Goal: Task Accomplishment & Management: Use online tool/utility

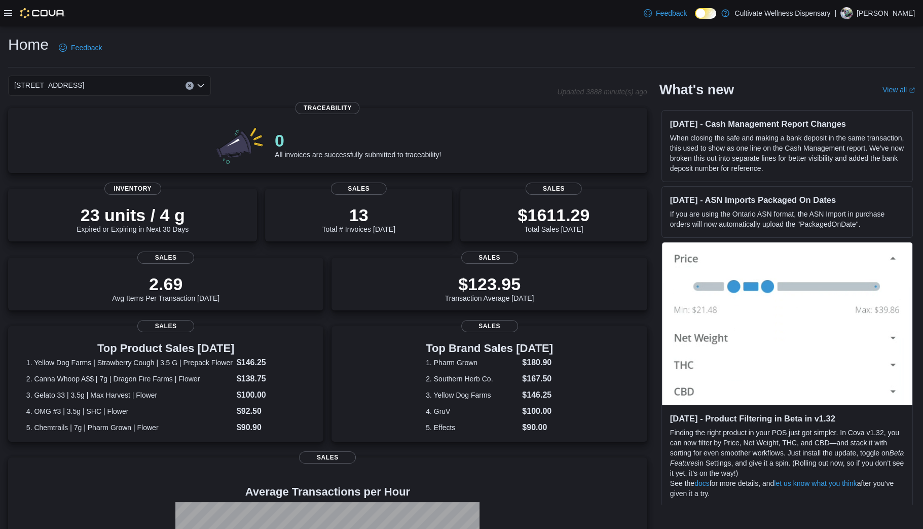
click at [243, 87] on div "[STREET_ADDRESS]" at bounding box center [282, 86] width 549 height 20
click at [7, 13] on icon at bounding box center [8, 13] width 8 height 6
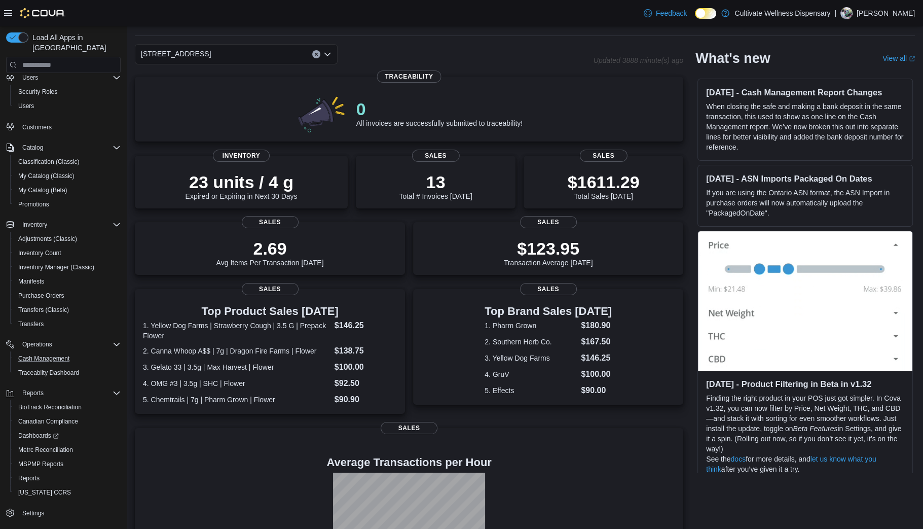
scroll to position [70, 0]
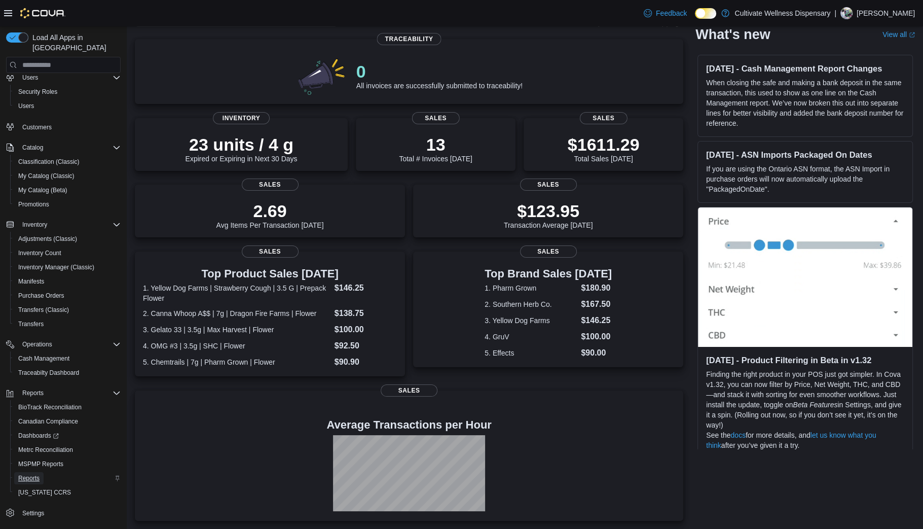
click at [28, 305] on span "Reports" at bounding box center [28, 478] width 21 height 8
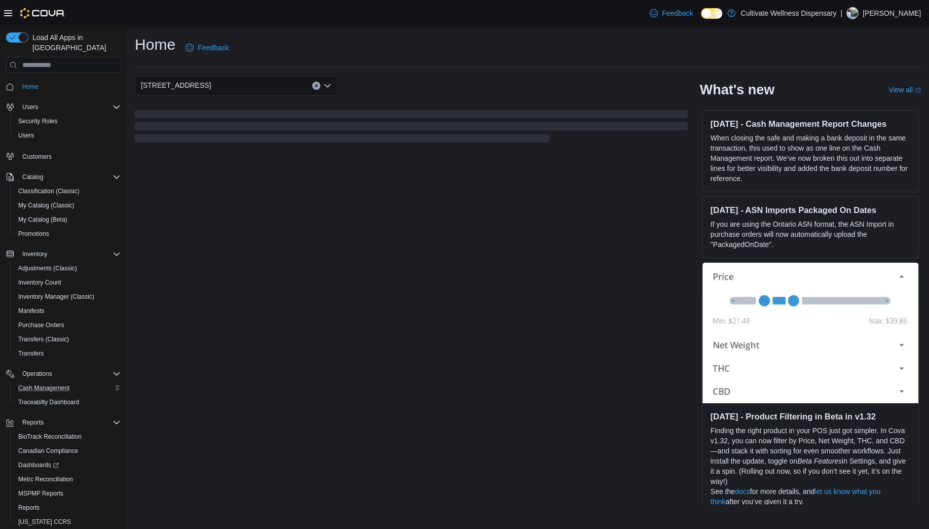
scroll to position [29, 0]
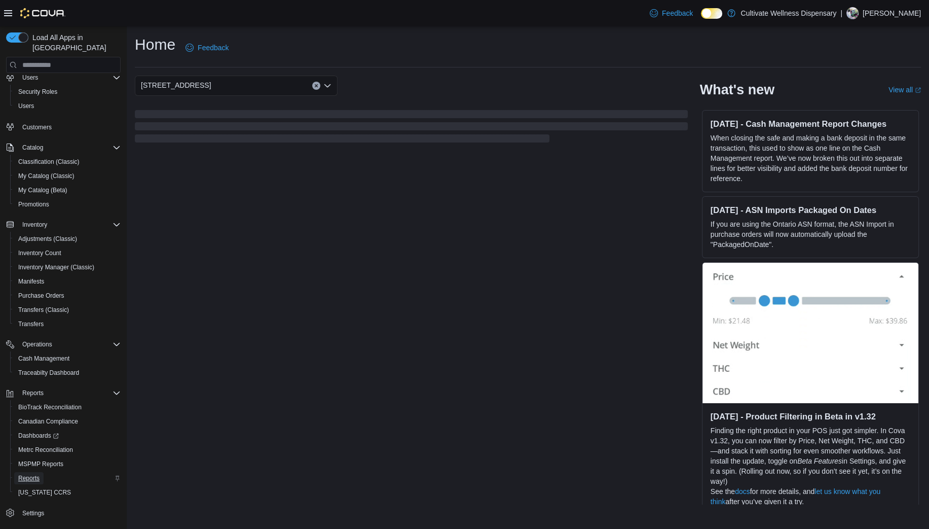
click at [31, 474] on span "Reports" at bounding box center [28, 478] width 21 height 8
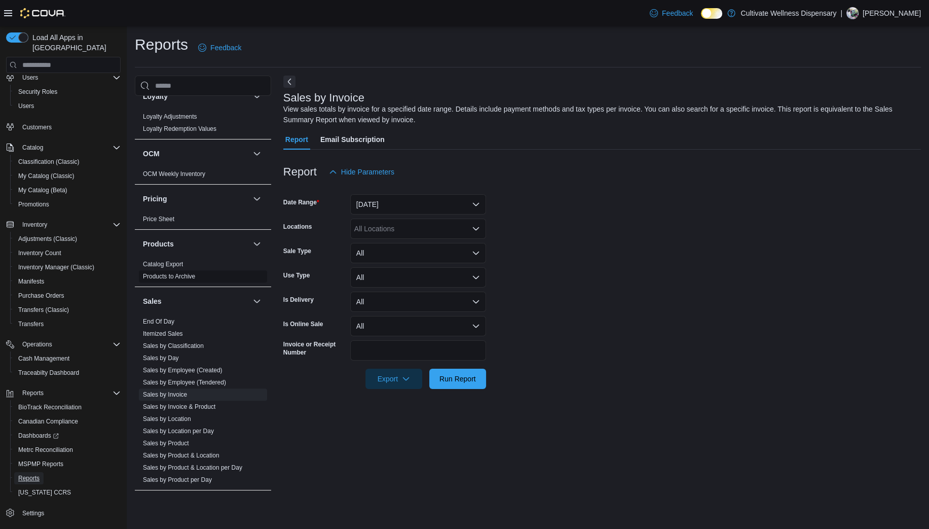
scroll to position [690, 0]
click at [184, 340] on link "Sales by Classification" at bounding box center [173, 343] width 61 height 7
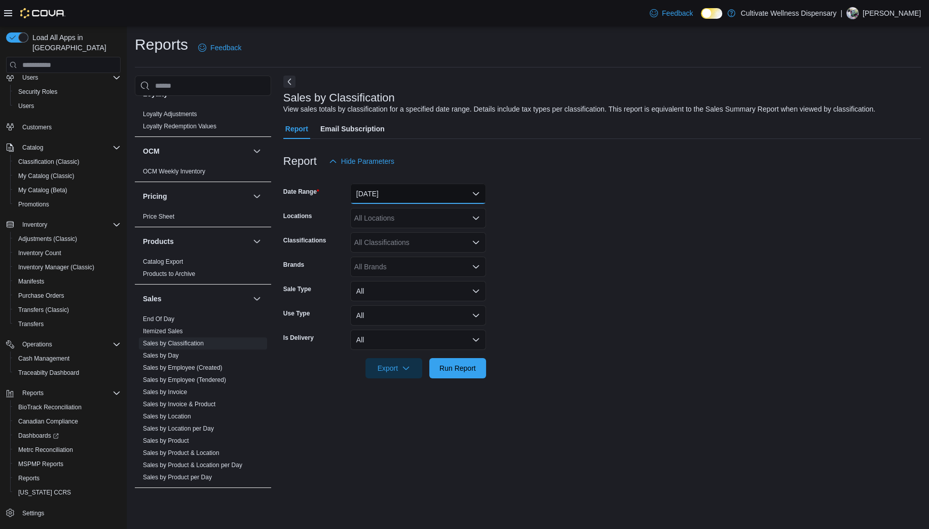
click at [405, 191] on button "[DATE]" at bounding box center [418, 194] width 136 height 20
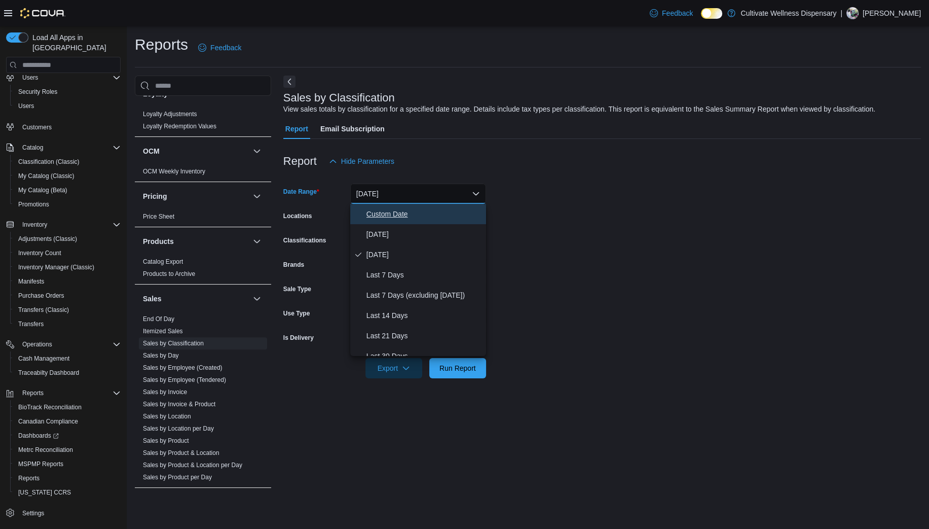
click at [394, 219] on span "Custom Date" at bounding box center [425, 214] width 116 height 12
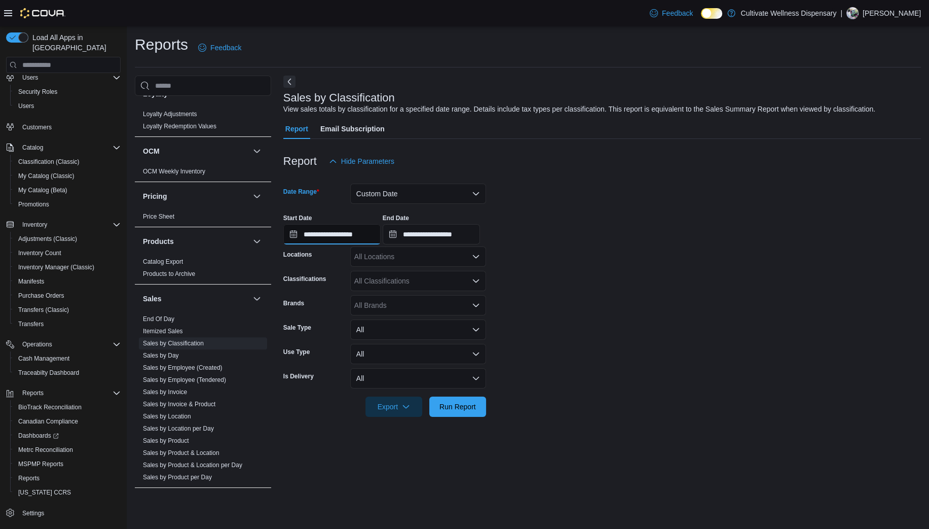
click at [308, 233] on input "**********" at bounding box center [331, 234] width 97 height 20
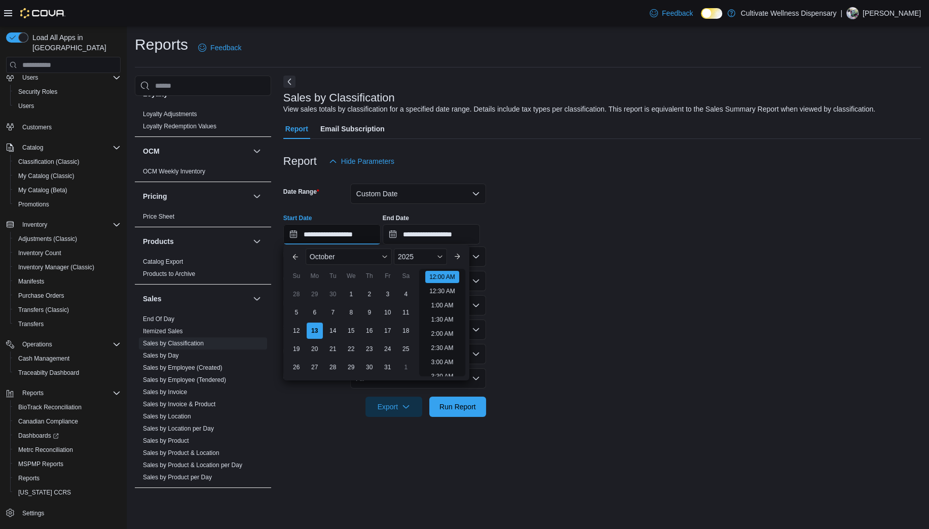
scroll to position [31, 0]
click at [310, 311] on div "6" at bounding box center [315, 313] width 18 height 18
click at [402, 312] on div "11" at bounding box center [406, 313] width 18 height 18
click at [309, 306] on div "6" at bounding box center [315, 313] width 18 height 18
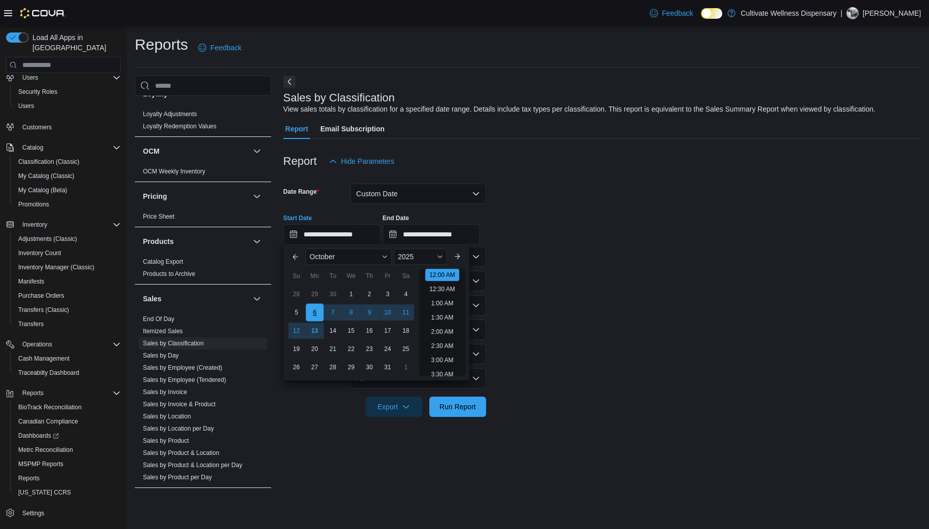
type input "**********"
click at [432, 230] on input "**********" at bounding box center [431, 234] width 97 height 20
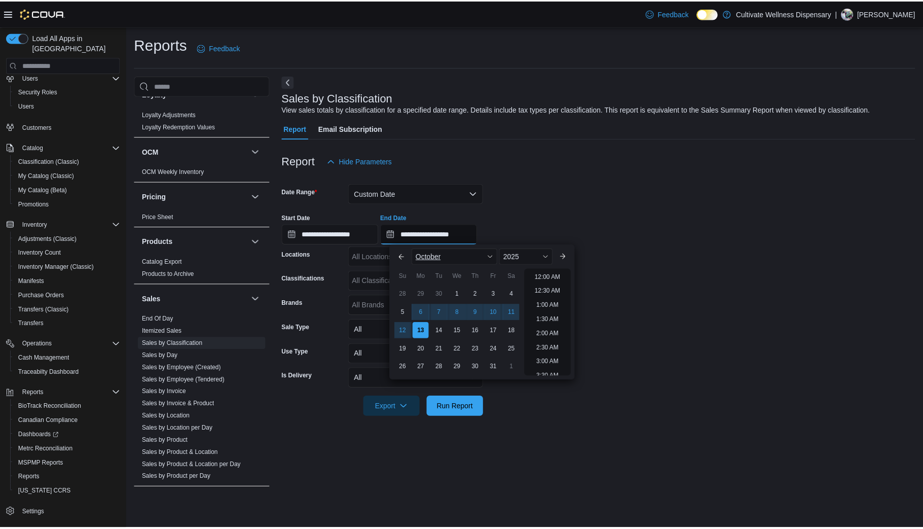
scroll to position [576, 0]
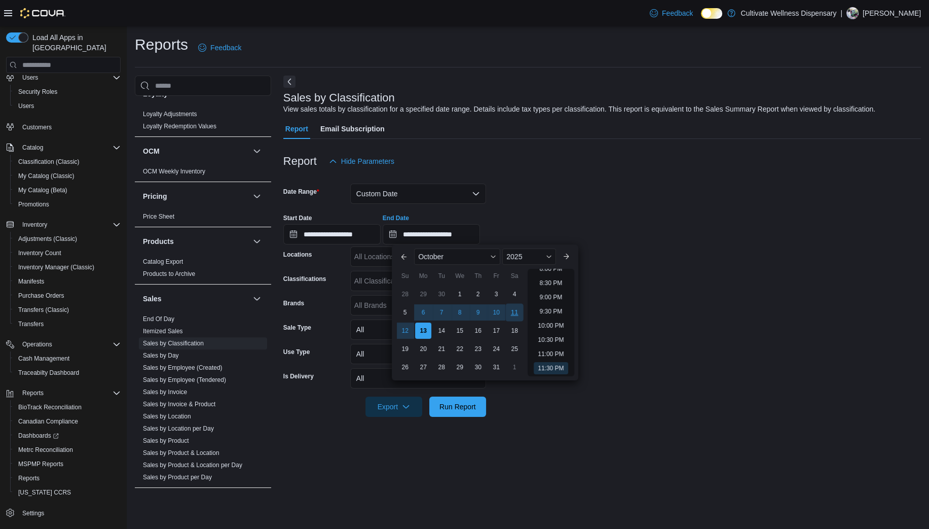
click at [513, 309] on div "11" at bounding box center [515, 313] width 18 height 18
type input "**********"
click at [550, 212] on div "**********" at bounding box center [602, 225] width 638 height 39
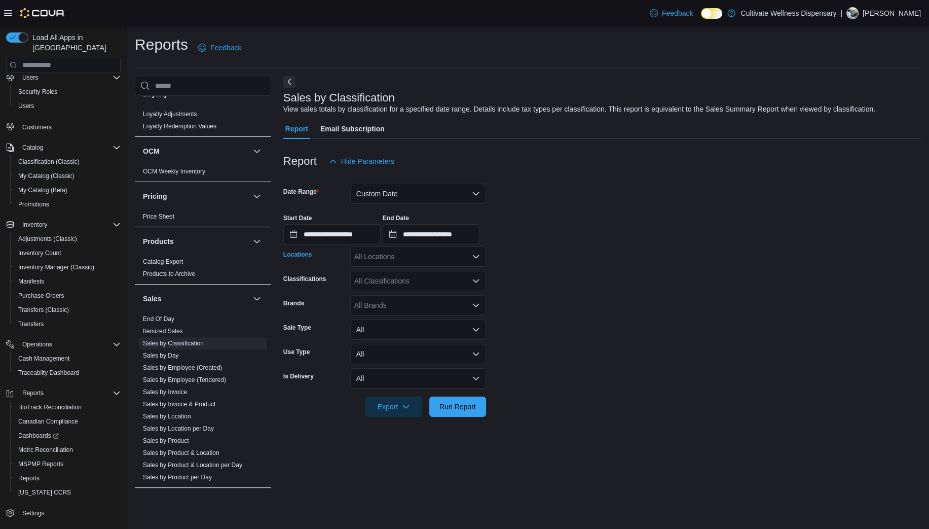
click at [476, 254] on icon "Open list of options" at bounding box center [476, 257] width 8 height 8
click at [438, 305] on span "[STREET_ADDRESS]" at bounding box center [407, 303] width 70 height 10
click at [452, 412] on span "Run Report" at bounding box center [458, 406] width 45 height 20
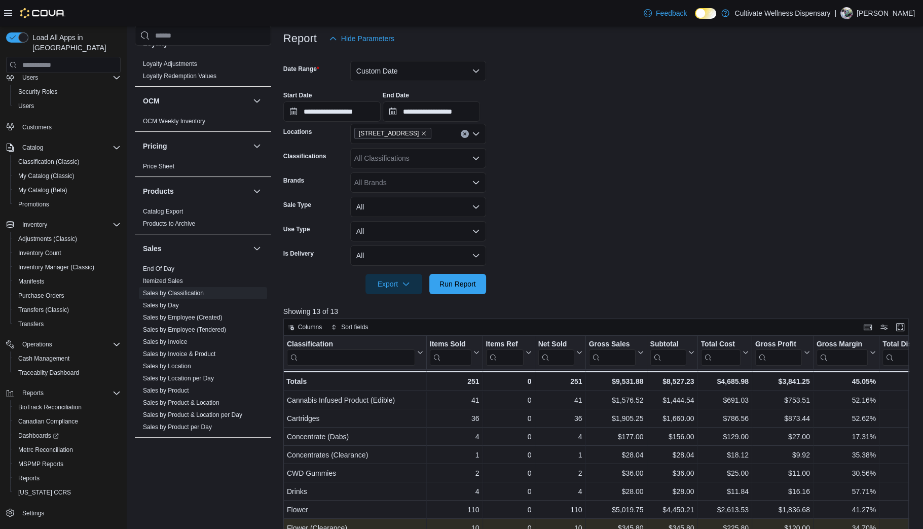
scroll to position [122, 0]
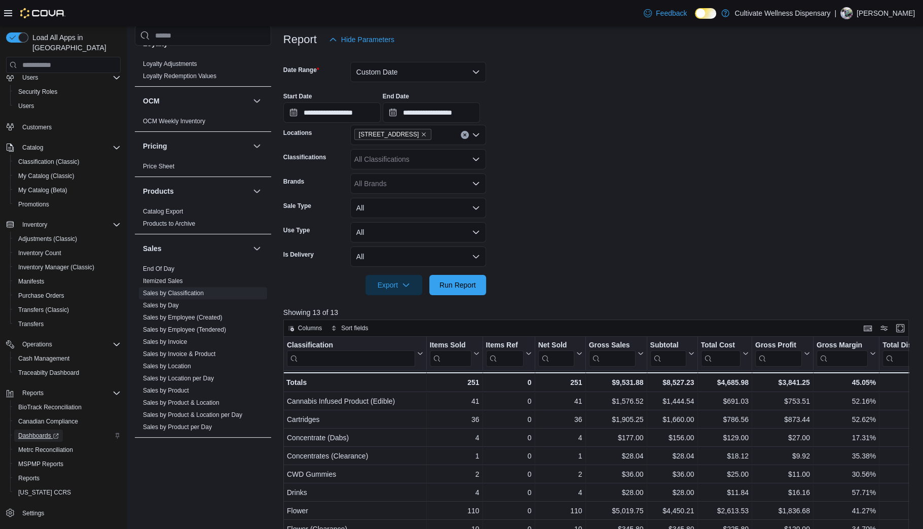
click at [48, 431] on span "Dashboards" at bounding box center [38, 435] width 41 height 8
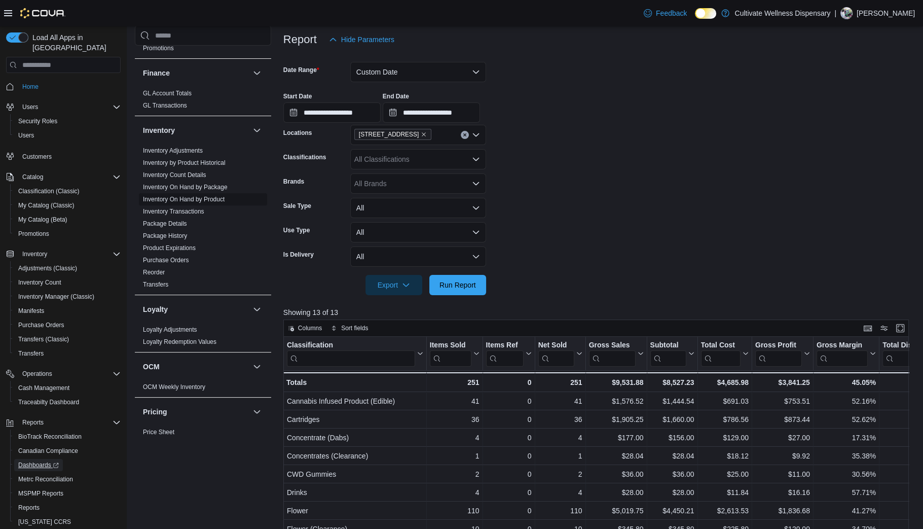
scroll to position [406, 0]
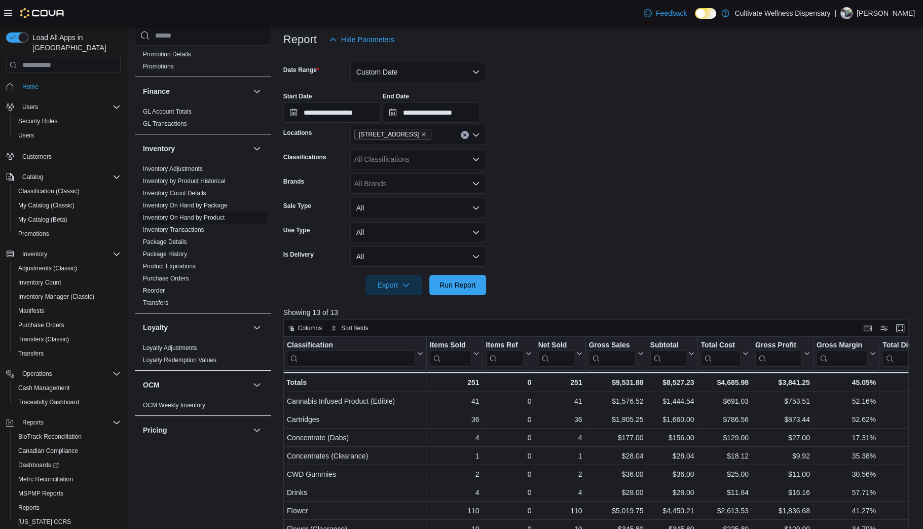
click at [209, 214] on link "Inventory On Hand by Product" at bounding box center [184, 217] width 82 height 7
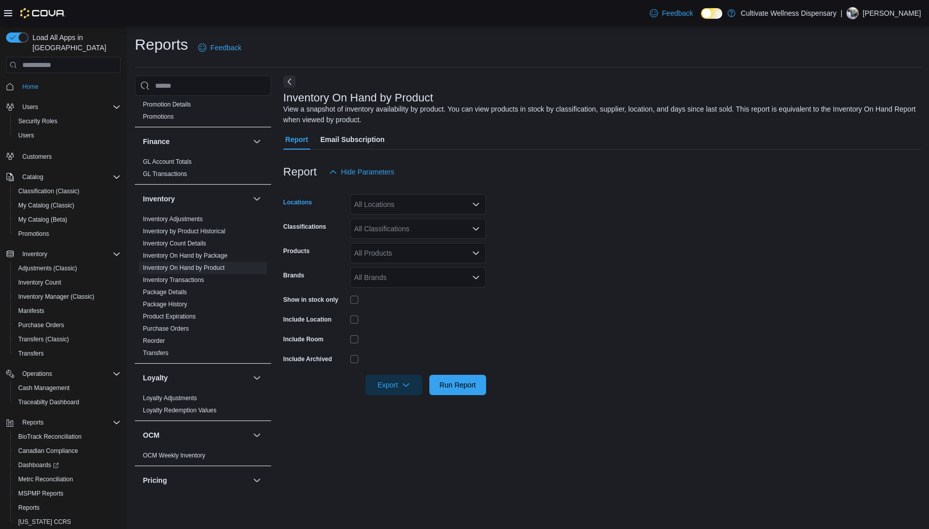
click at [476, 204] on icon "Open list of options" at bounding box center [476, 204] width 8 height 8
click at [442, 250] on span "[STREET_ADDRESS]" at bounding box center [407, 251] width 70 height 10
drag, startPoint x: 530, startPoint y: 218, endPoint x: 523, endPoint y: 224, distance: 9.0
click at [530, 219] on form "Locations [STREET_ADDRESS] Combo box. Selected. [STREET_ADDRESS]. Press Backspa…" at bounding box center [602, 288] width 638 height 213
click at [476, 227] on icon "Open list of options" at bounding box center [476, 229] width 8 height 8
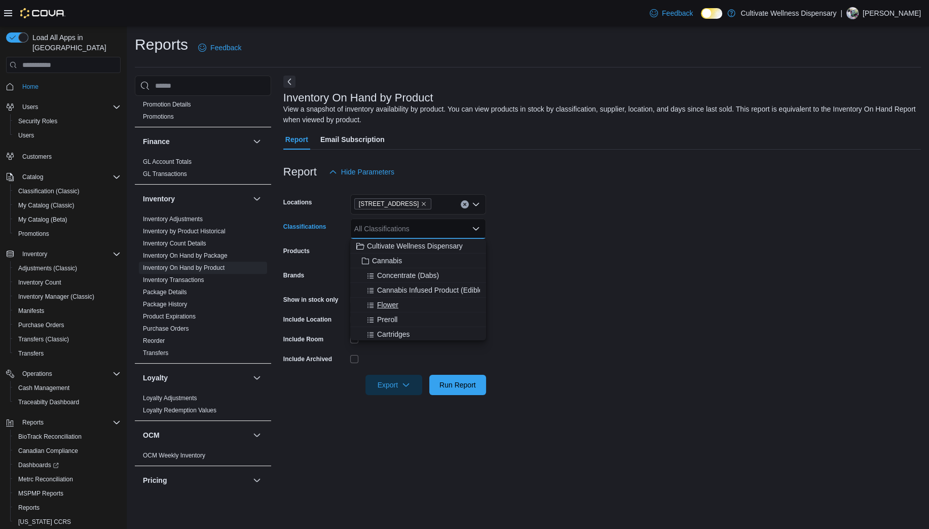
click at [418, 301] on div "Flower" at bounding box center [418, 305] width 124 height 10
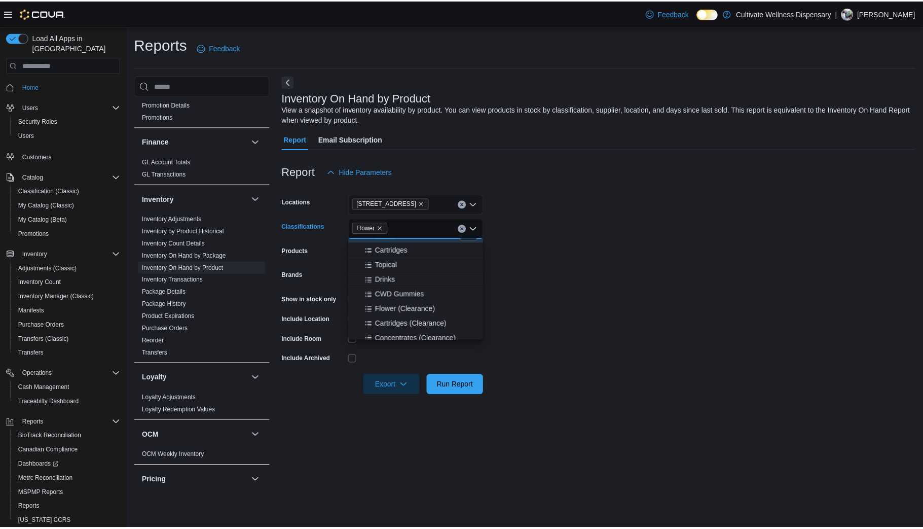
scroll to position [81, 0]
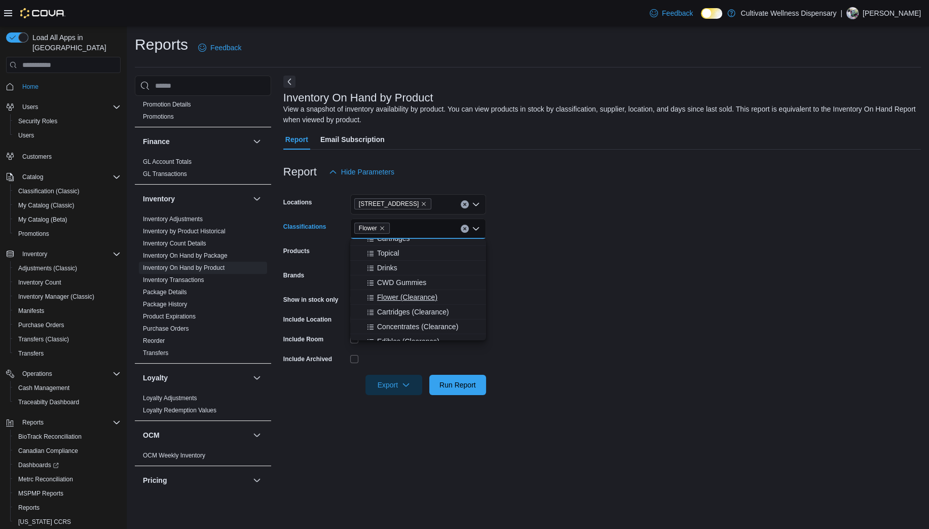
click at [424, 299] on span "Flower (Clearance)" at bounding box center [407, 297] width 60 height 10
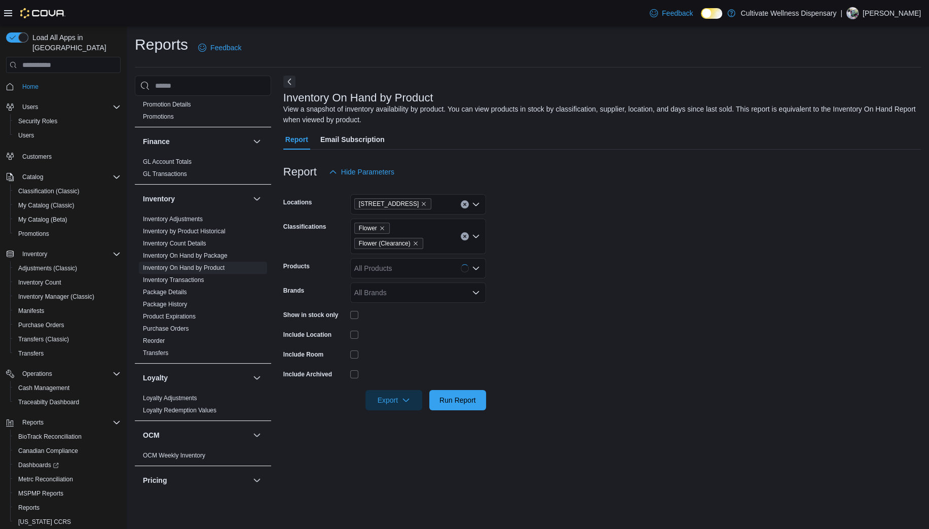
click at [549, 265] on form "Locations [STREET_ADDRESS] Classifications Flower Flower (Clearance) Products A…" at bounding box center [602, 296] width 638 height 228
click at [460, 395] on span "Run Report" at bounding box center [458, 399] width 37 height 10
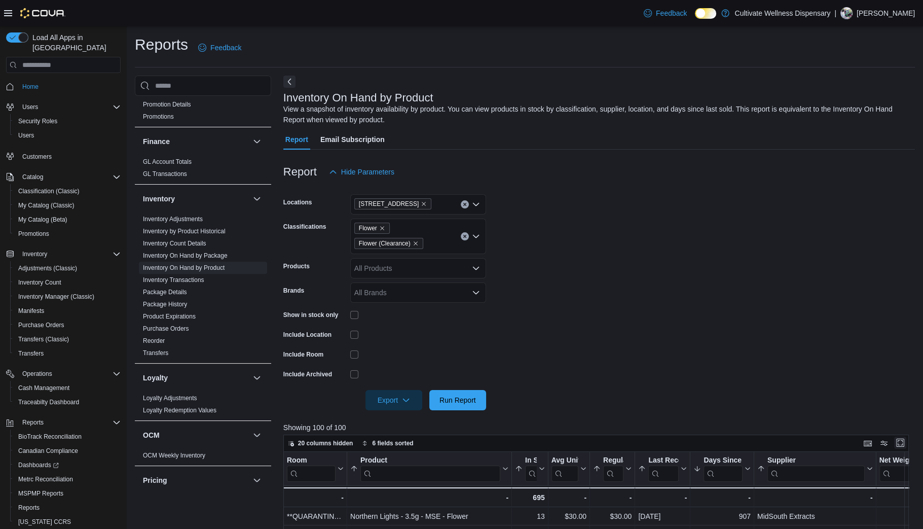
click at [905, 444] on button "Enter fullscreen" at bounding box center [900, 443] width 12 height 12
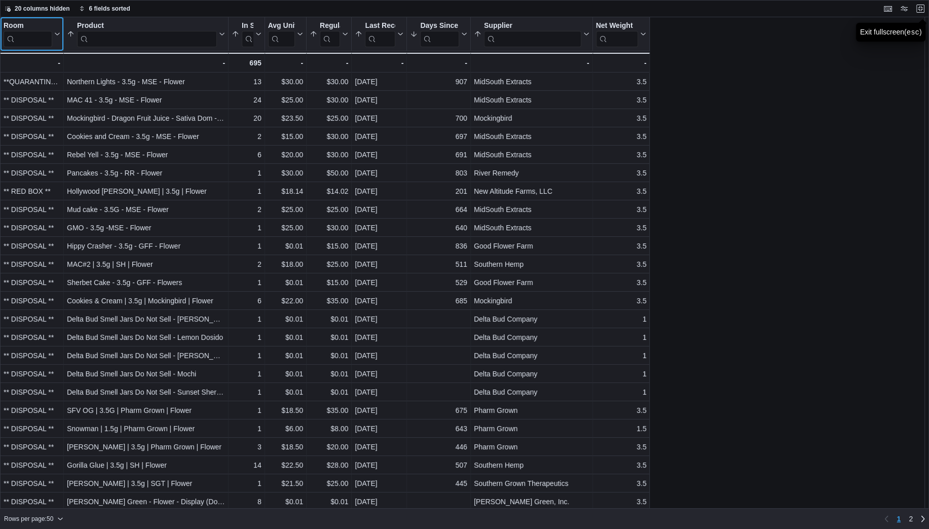
click at [45, 40] on input "search" at bounding box center [28, 39] width 49 height 16
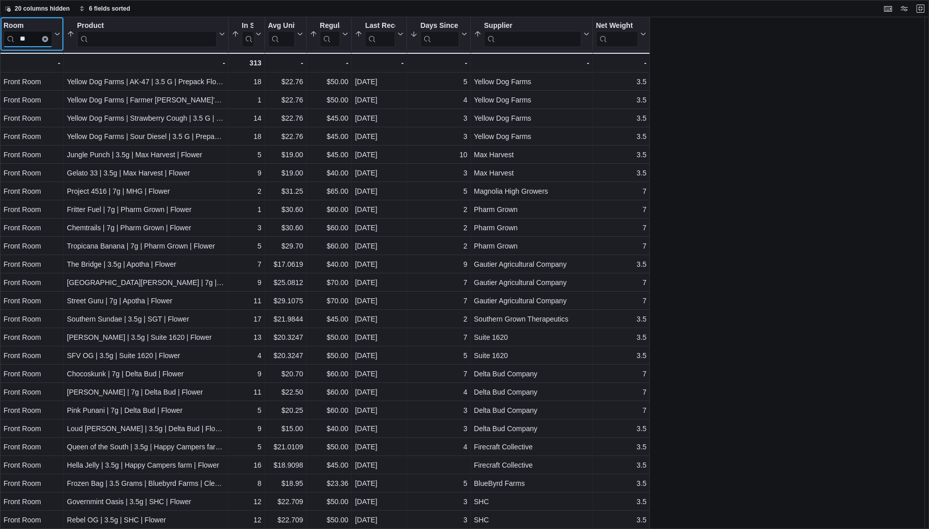
type input "*"
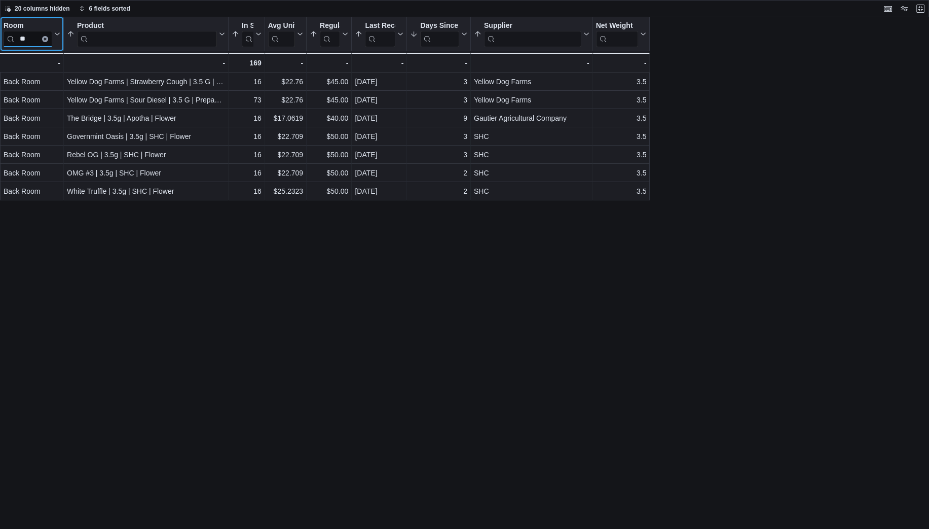
type input "*"
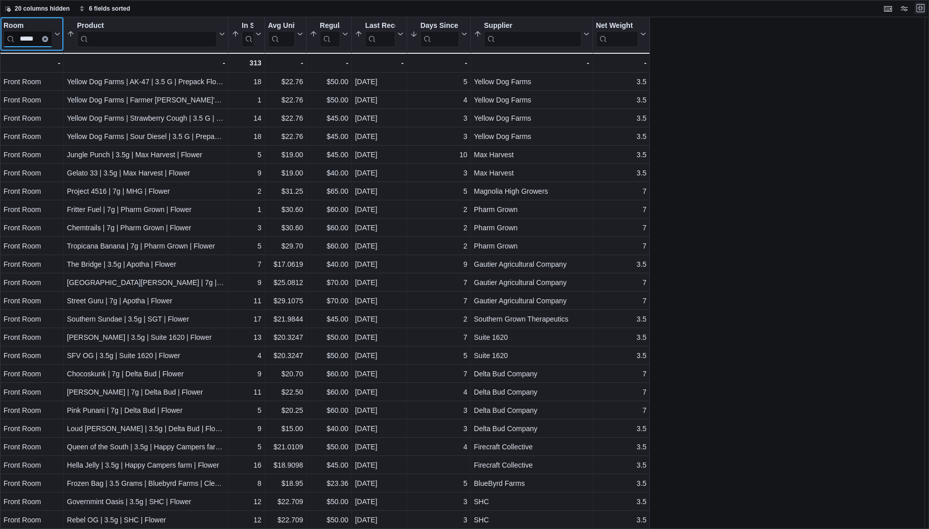
type input "*****"
click at [917, 5] on button "Exit fullscreen" at bounding box center [921, 8] width 12 height 12
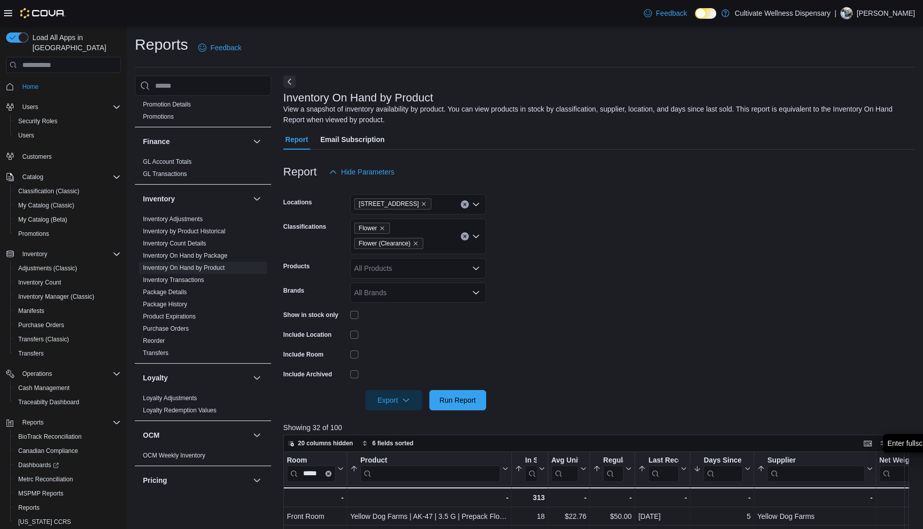
click at [453, 239] on div "Flower Flower (Clearance)" at bounding box center [418, 236] width 136 height 35
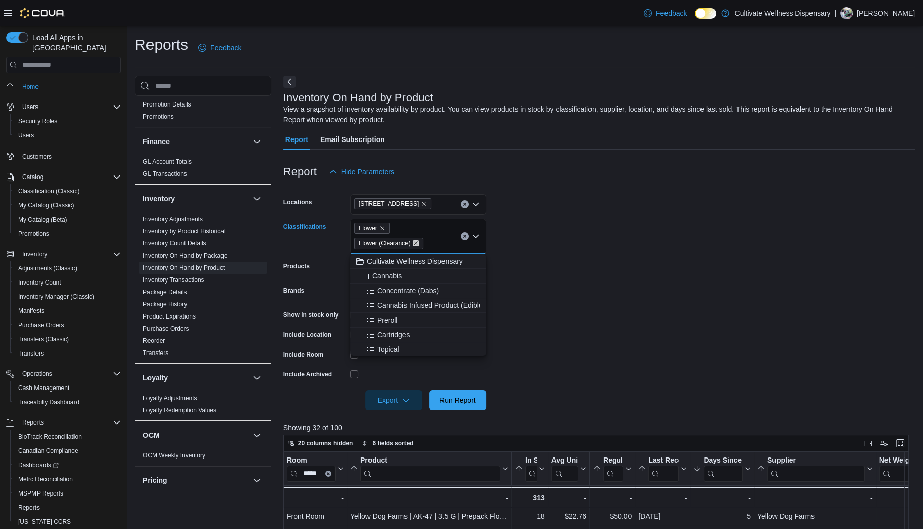
click at [416, 245] on icon "Remove Flower (Clearance) from selection in this group" at bounding box center [416, 243] width 4 height 4
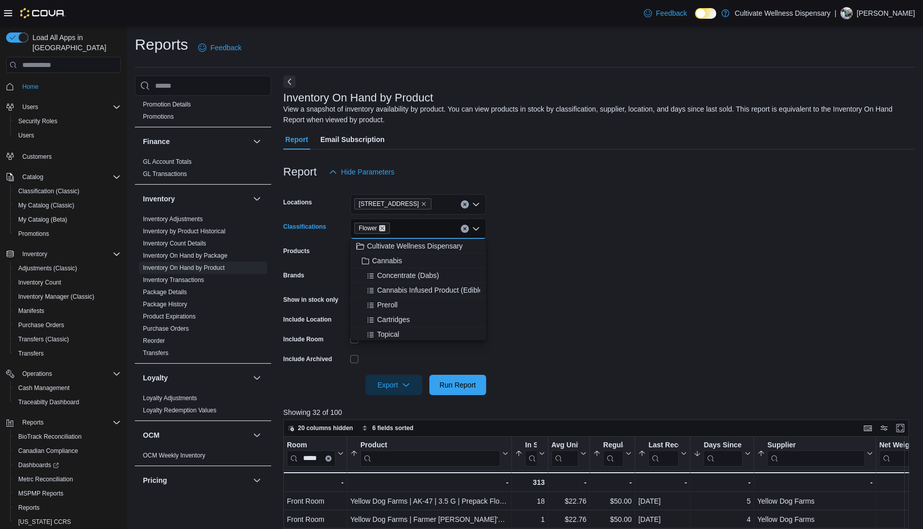
click at [381, 229] on icon "Remove Flower from selection in this group" at bounding box center [382, 228] width 6 height 6
click at [398, 260] on span "Cannabis" at bounding box center [387, 261] width 30 height 10
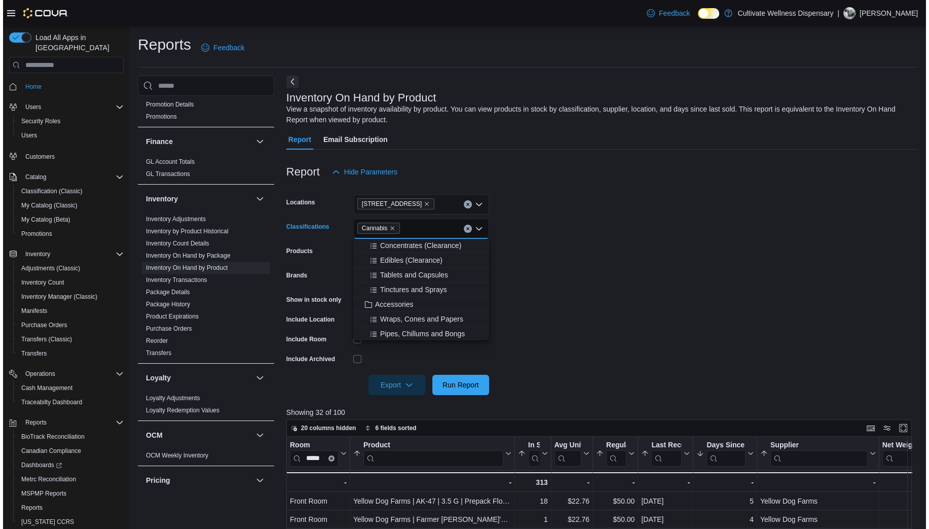
scroll to position [203, 0]
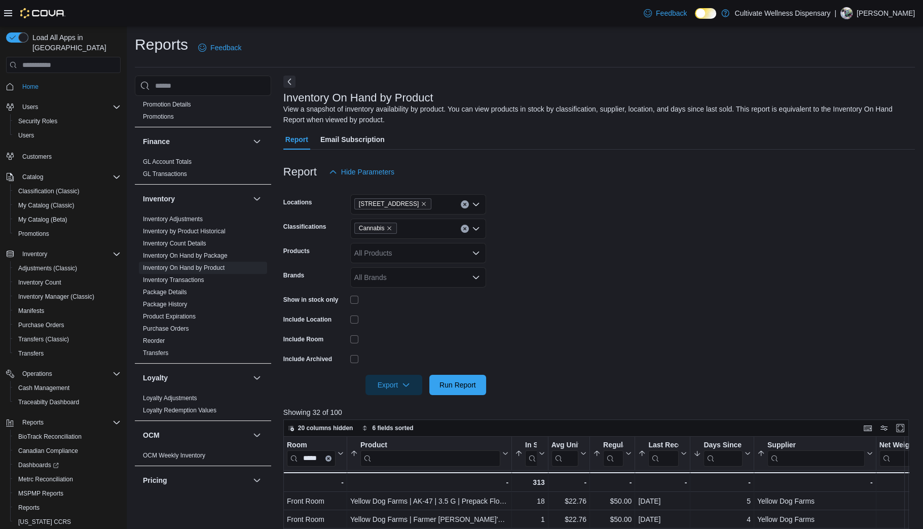
drag, startPoint x: 522, startPoint y: 332, endPoint x: 501, endPoint y: 348, distance: 26.4
click at [517, 332] on form "Locations [STREET_ADDRESS] Classifications Cannabis Products All Products Brand…" at bounding box center [599, 288] width 632 height 213
drag, startPoint x: 465, startPoint y: 383, endPoint x: 467, endPoint y: 379, distance: 5.2
click at [464, 383] on span "Run Report" at bounding box center [458, 384] width 37 height 10
click at [907, 428] on button "Enter fullscreen" at bounding box center [900, 427] width 12 height 12
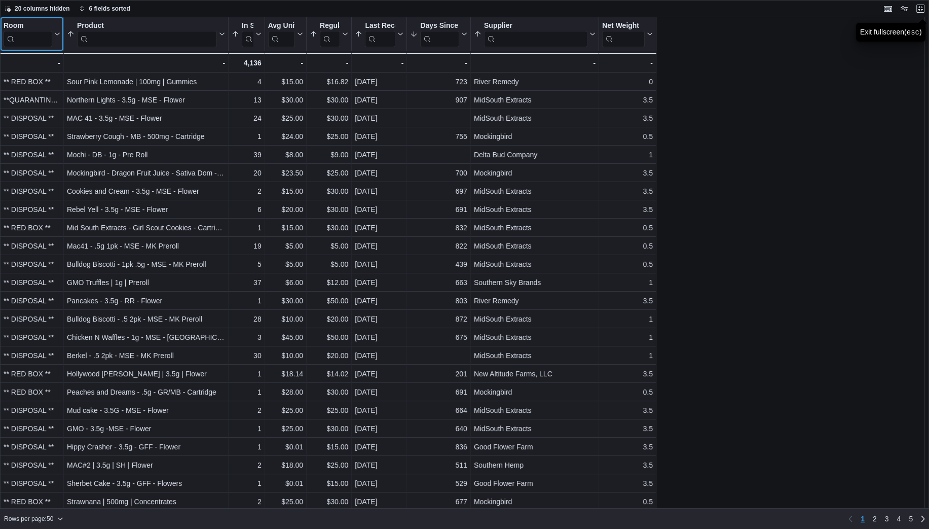
click at [34, 40] on input "search" at bounding box center [28, 39] width 49 height 16
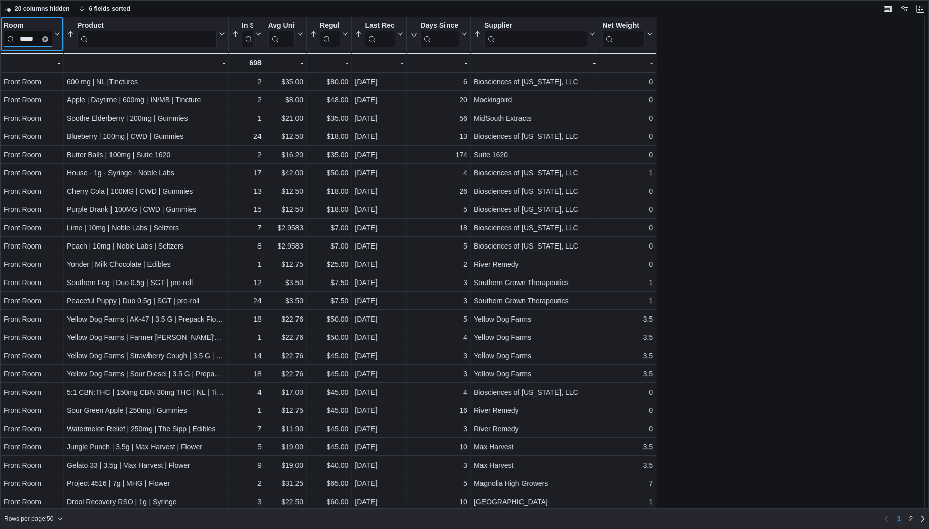
type input "*****"
click at [592, 31] on icon at bounding box center [592, 34] width 8 height 6
click at [542, 70] on span "Sort A-Z" at bounding box center [535, 73] width 21 height 8
click at [592, 32] on icon at bounding box center [592, 34] width 8 height 6
click at [536, 70] on span "Sort A-Z" at bounding box center [535, 73] width 21 height 8
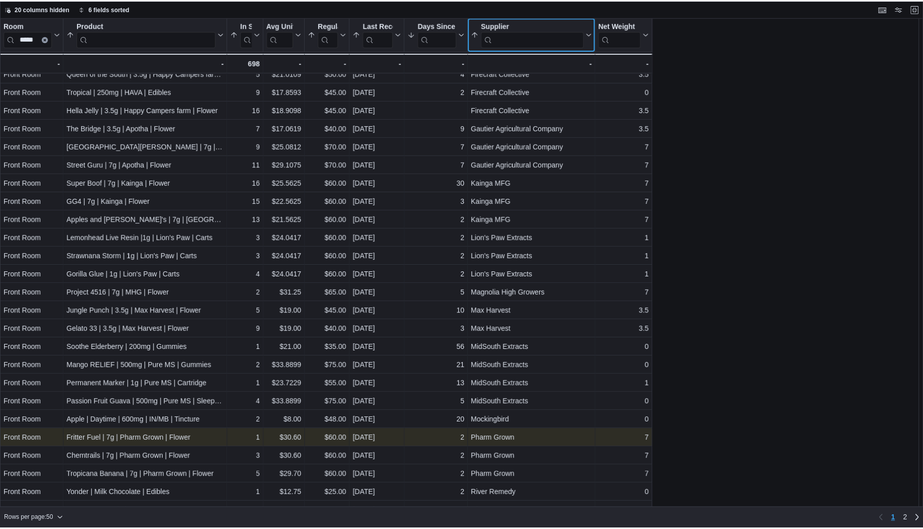
scroll to position [477, 0]
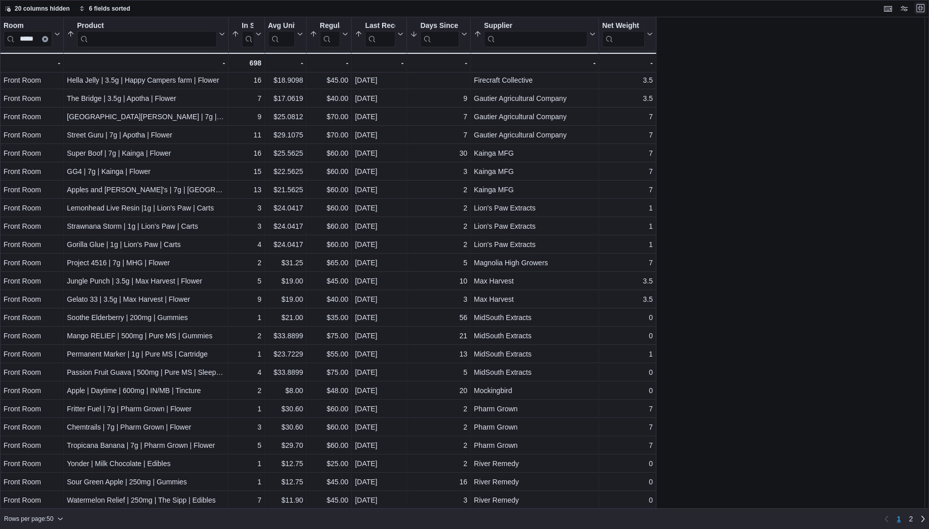
click at [921, 9] on button "Exit fullscreen" at bounding box center [921, 8] width 12 height 12
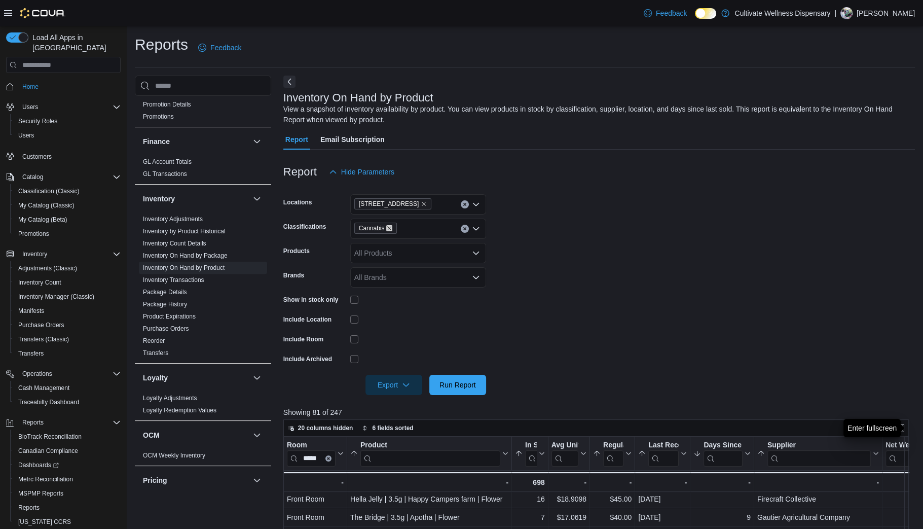
click at [390, 227] on icon "Remove Cannabis from selection in this group" at bounding box center [390, 228] width 4 height 4
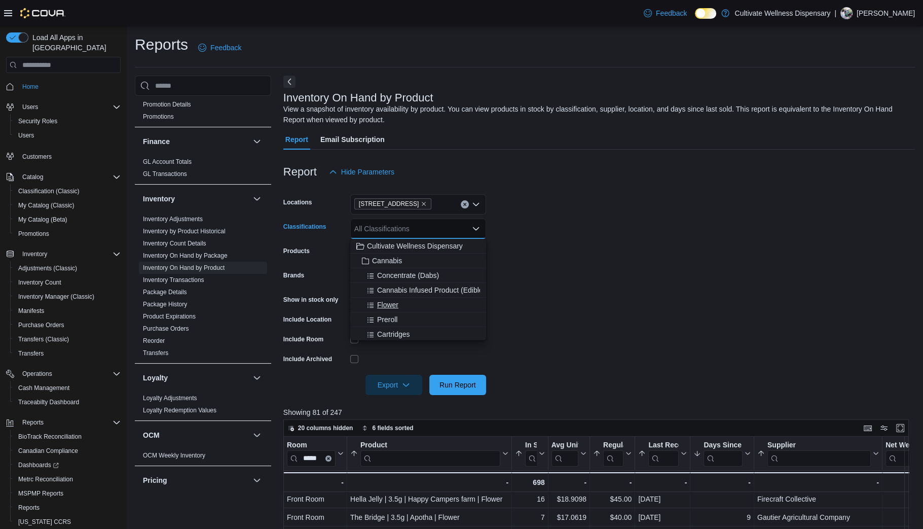
click at [397, 301] on span "Flower" at bounding box center [387, 305] width 21 height 10
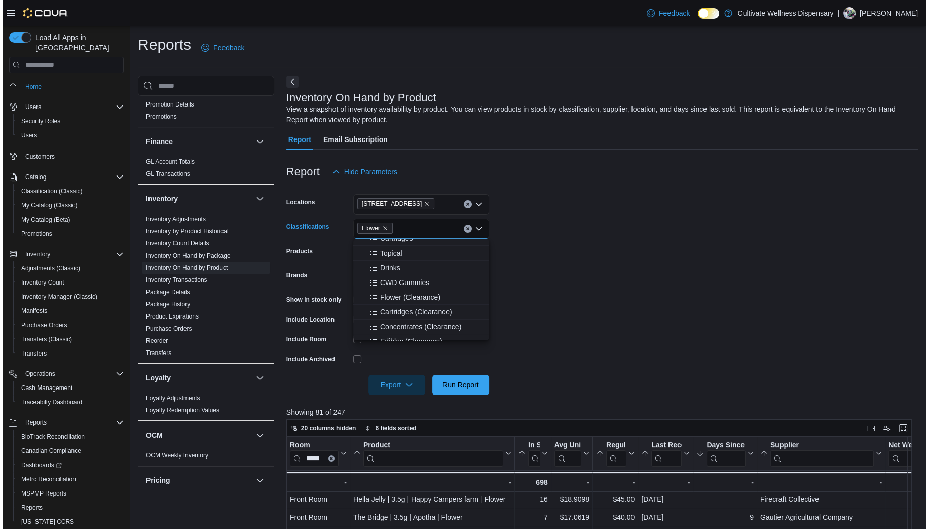
scroll to position [122, 0]
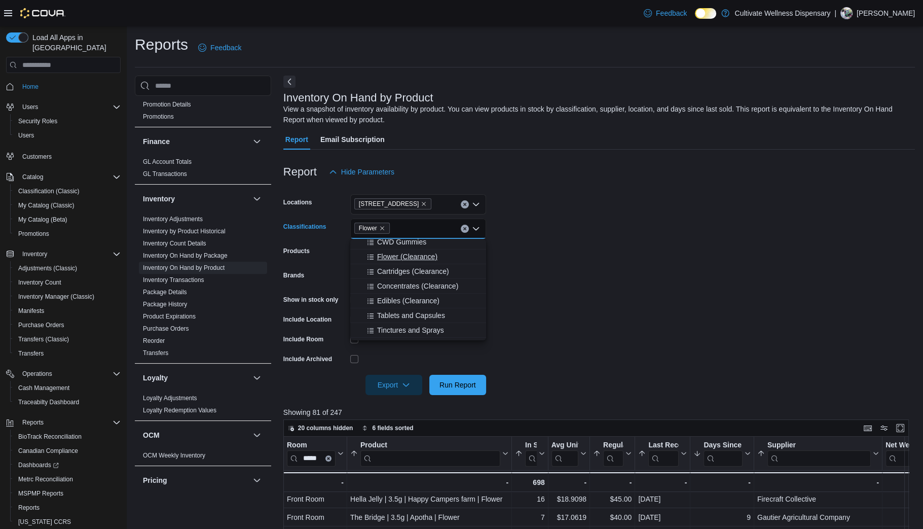
click at [414, 255] on span "Flower (Clearance)" at bounding box center [407, 256] width 60 height 10
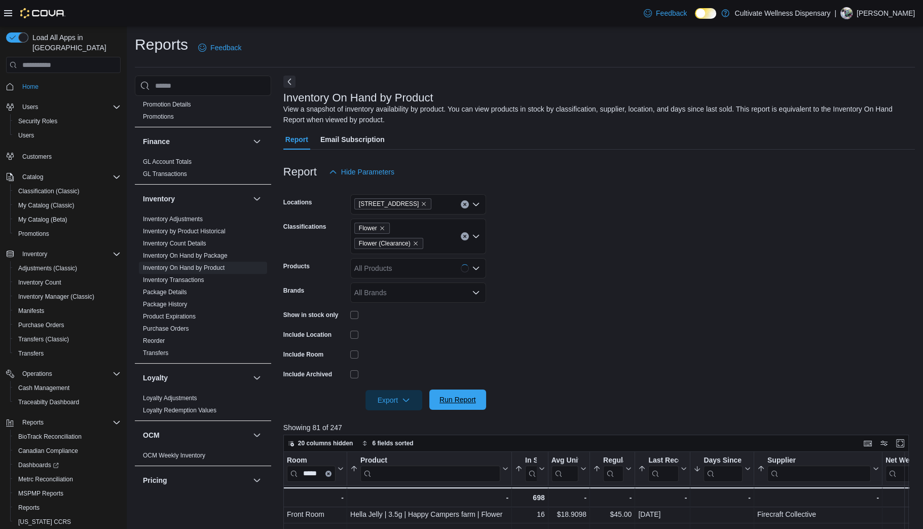
drag, startPoint x: 469, startPoint y: 406, endPoint x: 479, endPoint y: 399, distance: 12.1
click at [469, 406] on span "Run Report" at bounding box center [458, 399] width 45 height 20
drag, startPoint x: 516, startPoint y: 388, endPoint x: 903, endPoint y: 445, distance: 390.6
click at [903, 445] on button "Enter fullscreen" at bounding box center [900, 443] width 12 height 12
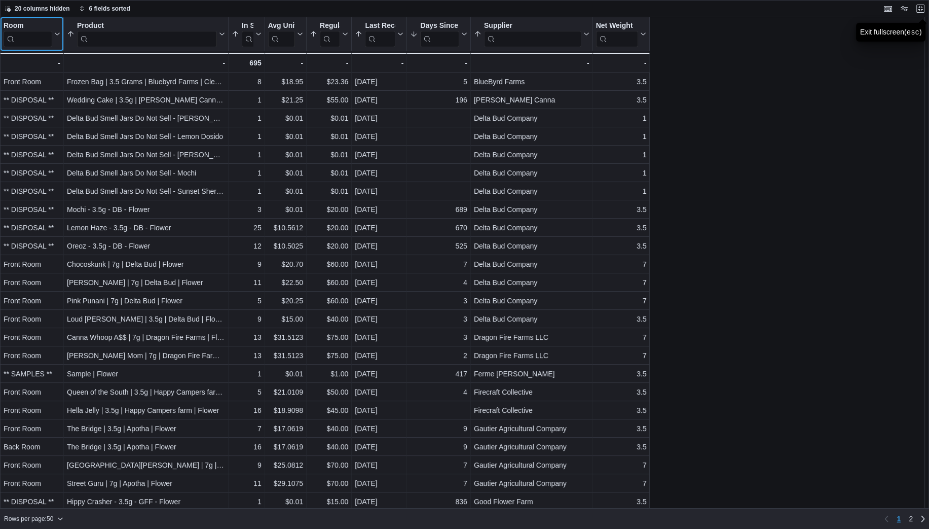
click at [36, 39] on input "search" at bounding box center [28, 39] width 49 height 16
type input "*****"
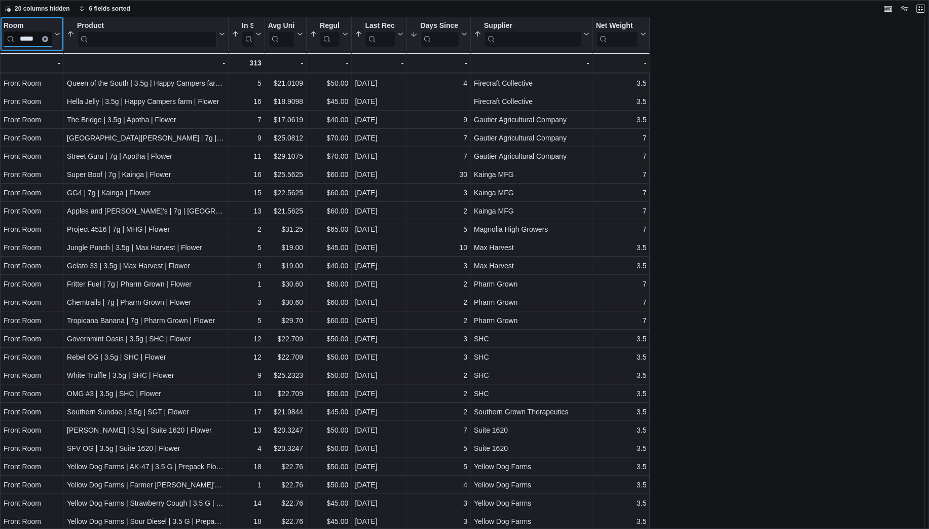
scroll to position [128, 0]
drag, startPoint x: 510, startPoint y: 416, endPoint x: 741, endPoint y: 331, distance: 246.6
click at [741, 331] on div "Room ***** Click to view column header actions Product Sorted by Regular Price,…" at bounding box center [464, 273] width 929 height 512
click at [919, 9] on button "Exit fullscreen" at bounding box center [921, 8] width 12 height 12
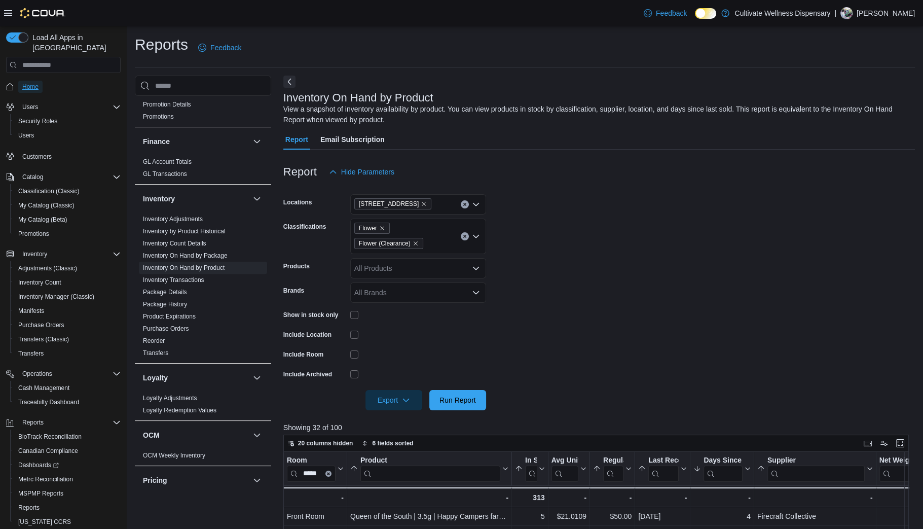
click at [32, 83] on span "Home" at bounding box center [30, 87] width 16 height 8
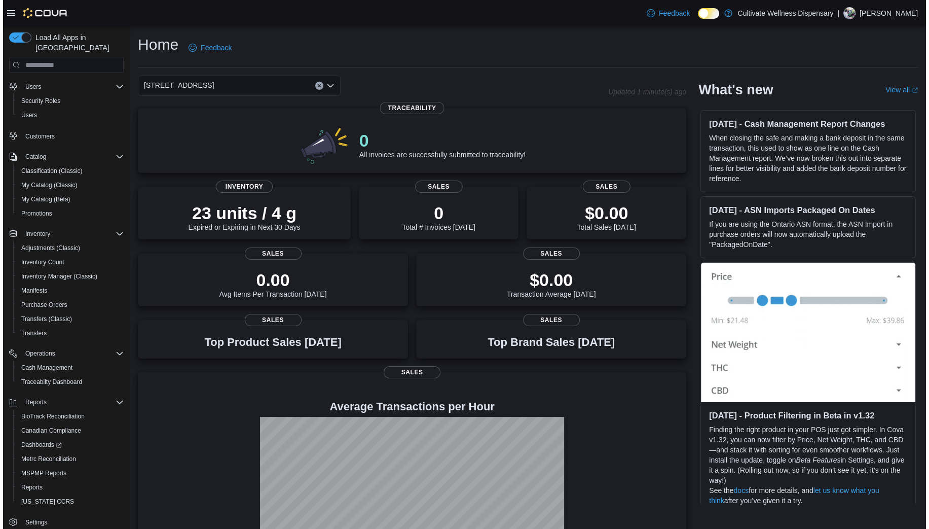
scroll to position [29, 0]
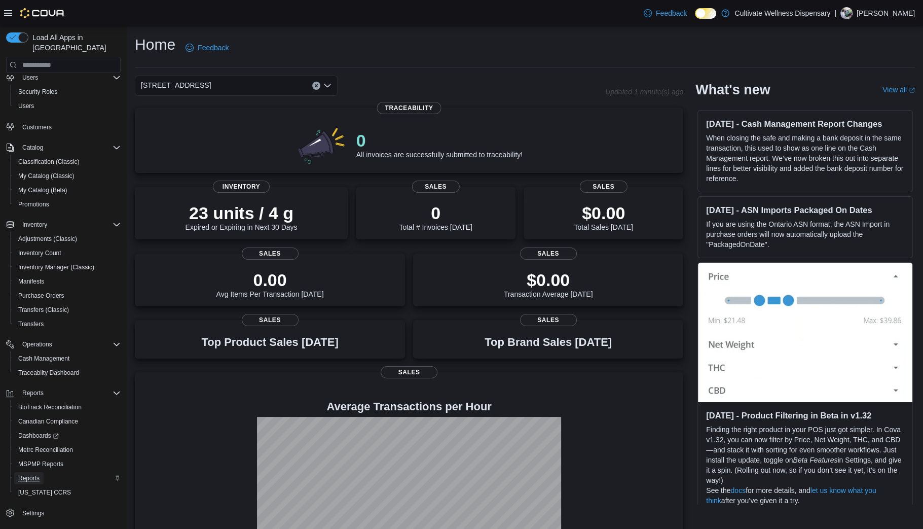
click at [29, 474] on span "Reports" at bounding box center [28, 478] width 21 height 8
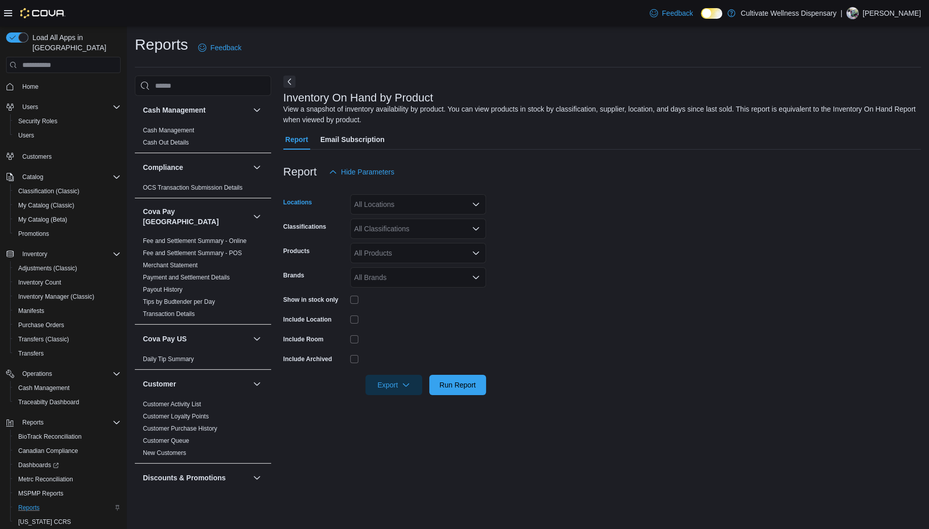
click at [440, 202] on div "All Locations" at bounding box center [418, 204] width 136 height 20
click at [442, 252] on span "[STREET_ADDRESS]" at bounding box center [407, 251] width 70 height 10
drag, startPoint x: 537, startPoint y: 224, endPoint x: 532, endPoint y: 227, distance: 5.7
click at [538, 224] on form "Locations [STREET_ADDRESS] Combo box. Selected. [STREET_ADDRESS]. Press Backspa…" at bounding box center [602, 288] width 638 height 213
click at [471, 227] on div "All Classifications" at bounding box center [418, 229] width 136 height 20
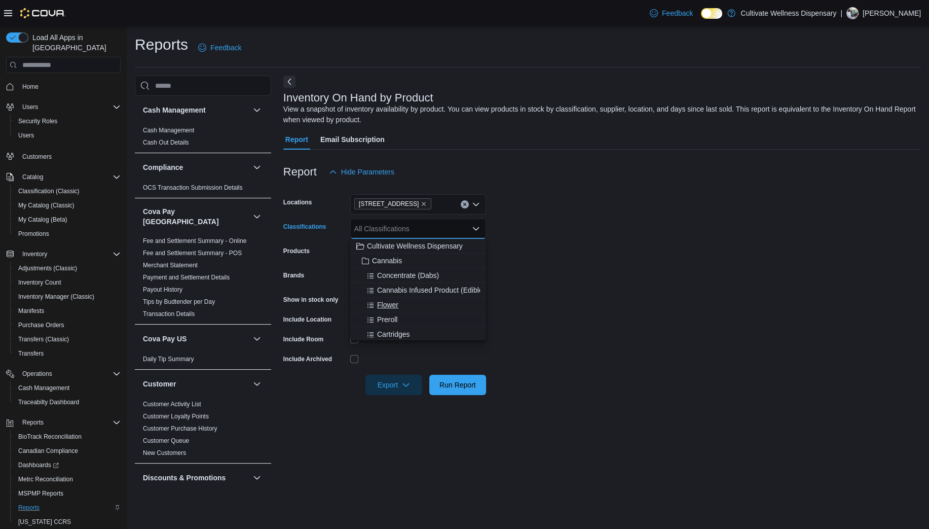
click at [412, 306] on div "Flower" at bounding box center [418, 305] width 124 height 10
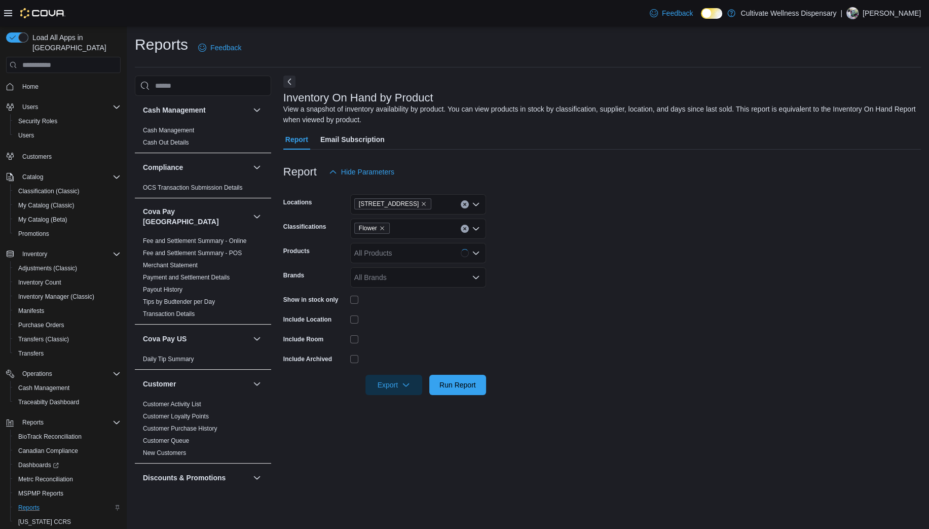
click at [518, 257] on form "Locations [STREET_ADDRESS] Classifications Flower Products All Products Brands …" at bounding box center [602, 288] width 638 height 213
click at [381, 226] on icon "Remove Flower from selection in this group" at bounding box center [382, 228] width 6 height 6
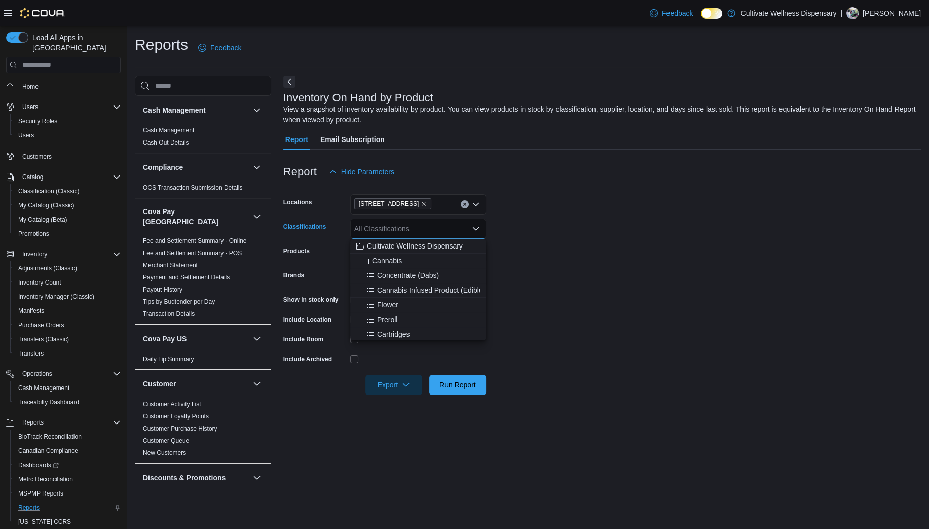
click at [516, 249] on form "Locations [STREET_ADDRESS] Classifications All Classifications Combo box. Selec…" at bounding box center [602, 288] width 638 height 213
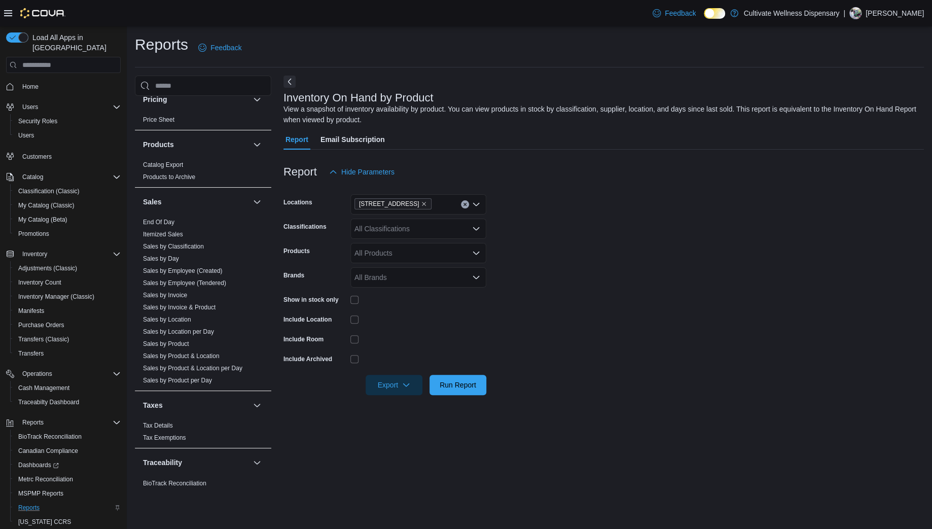
scroll to position [787, 0]
click at [192, 278] on link "Sales by Employee (Tendered)" at bounding box center [184, 281] width 83 height 7
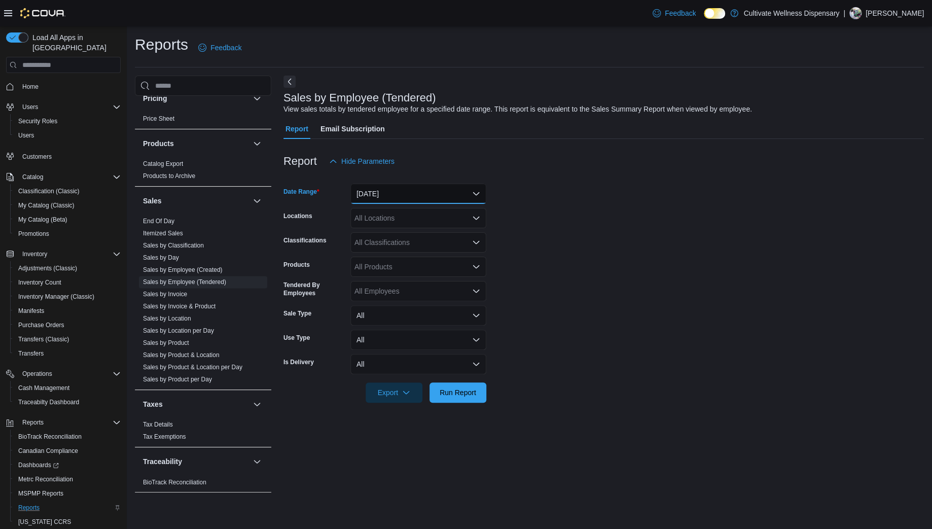
click at [473, 189] on button "[DATE]" at bounding box center [418, 194] width 136 height 20
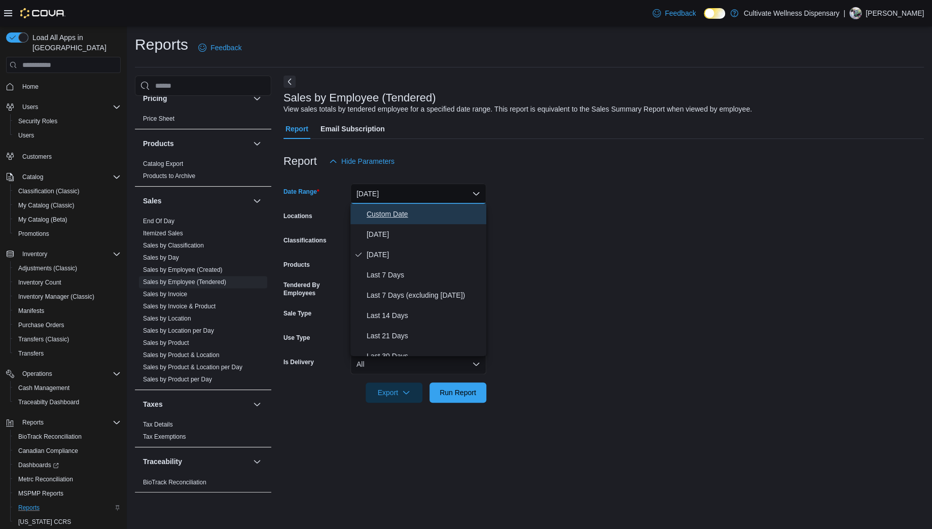
click at [419, 214] on span "Custom Date" at bounding box center [425, 214] width 116 height 12
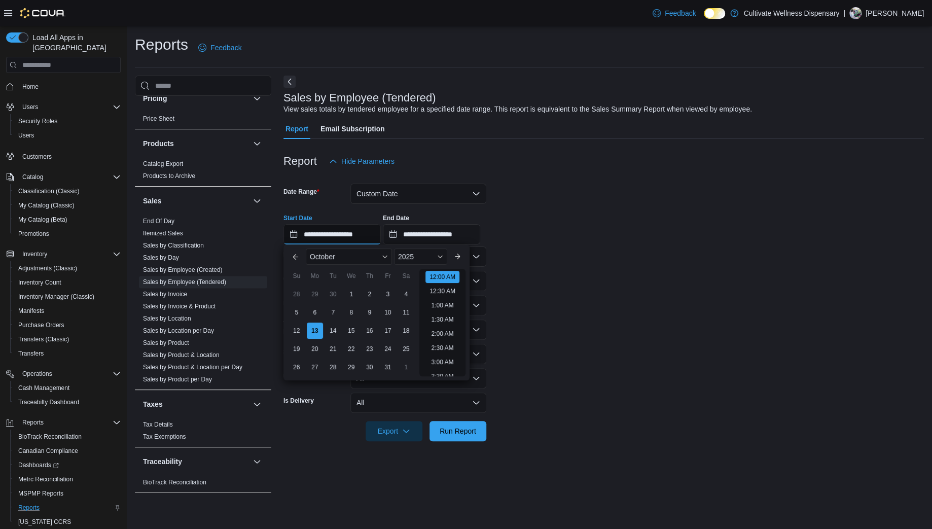
click at [302, 233] on input "**********" at bounding box center [331, 234] width 97 height 20
click at [386, 294] on div "3" at bounding box center [388, 294] width 18 height 18
type input "**********"
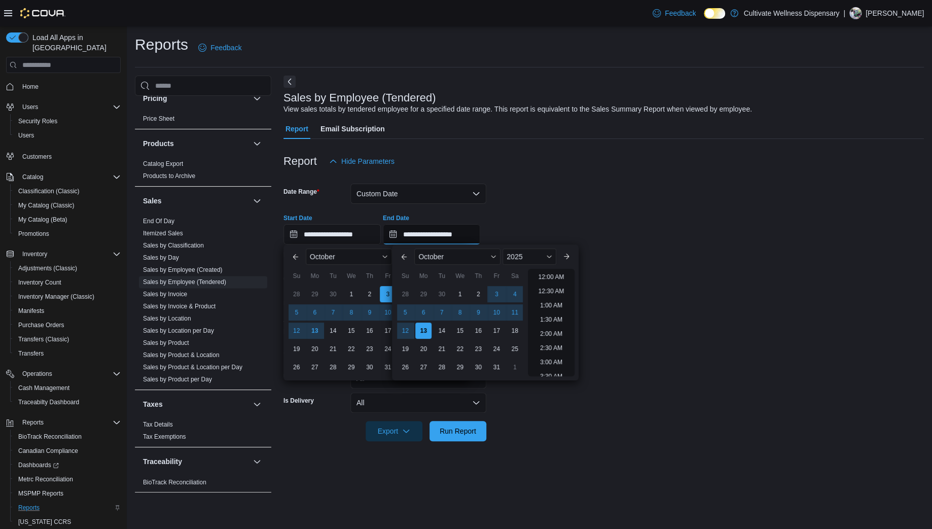
click at [429, 232] on input "**********" at bounding box center [431, 234] width 97 height 20
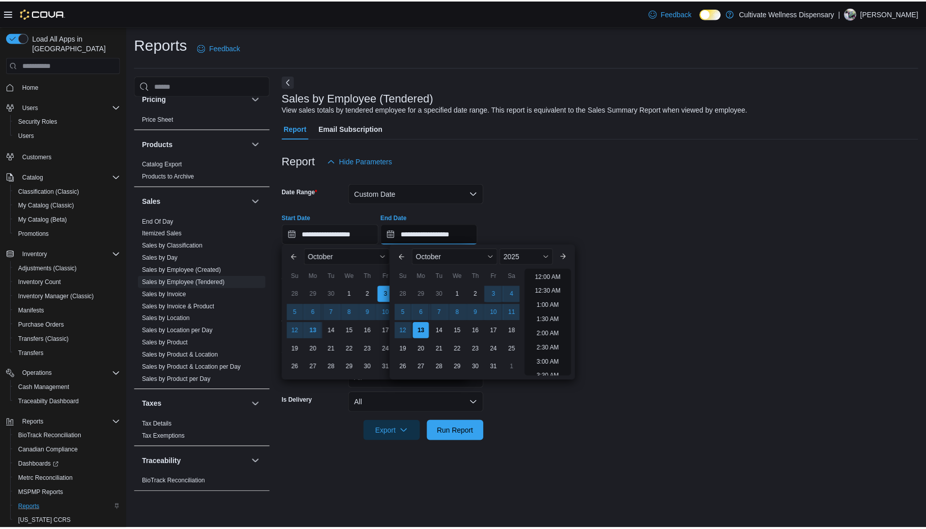
scroll to position [576, 0]
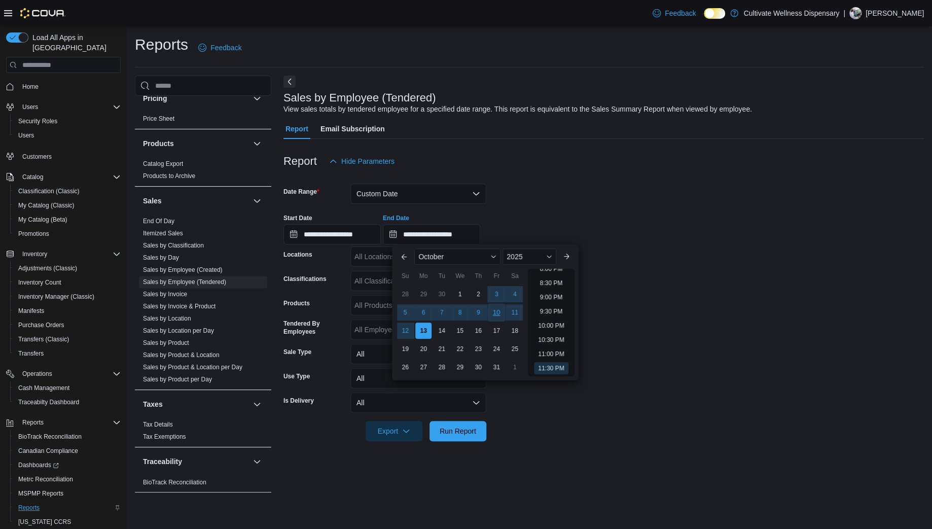
click at [493, 311] on div "10" at bounding box center [497, 313] width 18 height 18
type input "**********"
click at [534, 226] on div "**********" at bounding box center [603, 225] width 640 height 39
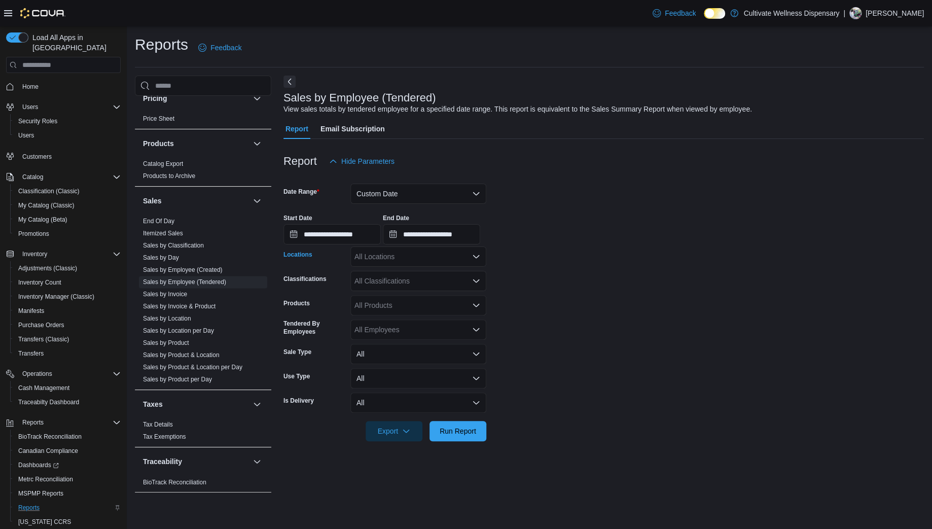
click at [477, 255] on icon "Open list of options" at bounding box center [476, 257] width 8 height 8
click at [436, 305] on span "[STREET_ADDRESS]" at bounding box center [407, 303] width 70 height 10
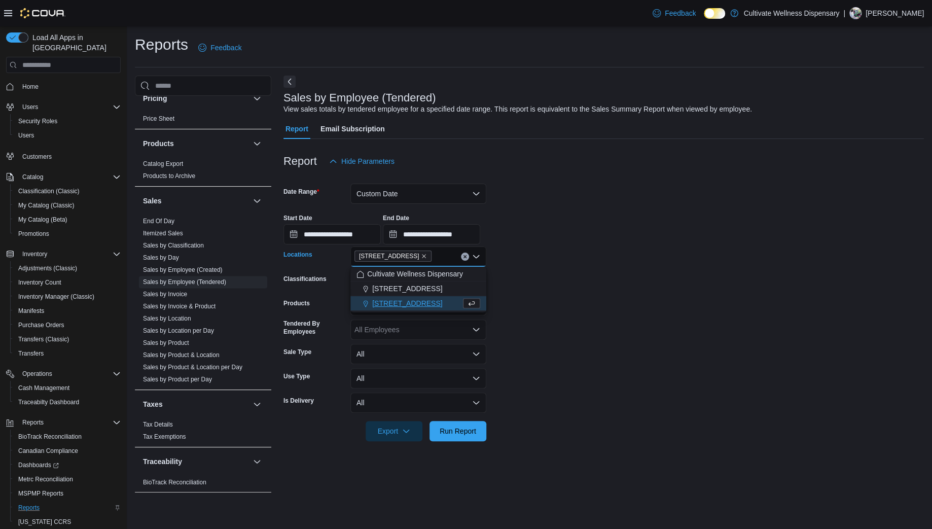
drag, startPoint x: 543, startPoint y: 347, endPoint x: 531, endPoint y: 377, distance: 32.8
click at [543, 347] on form "**********" at bounding box center [603, 306] width 640 height 270
click at [477, 427] on span "Run Report" at bounding box center [458, 430] width 45 height 20
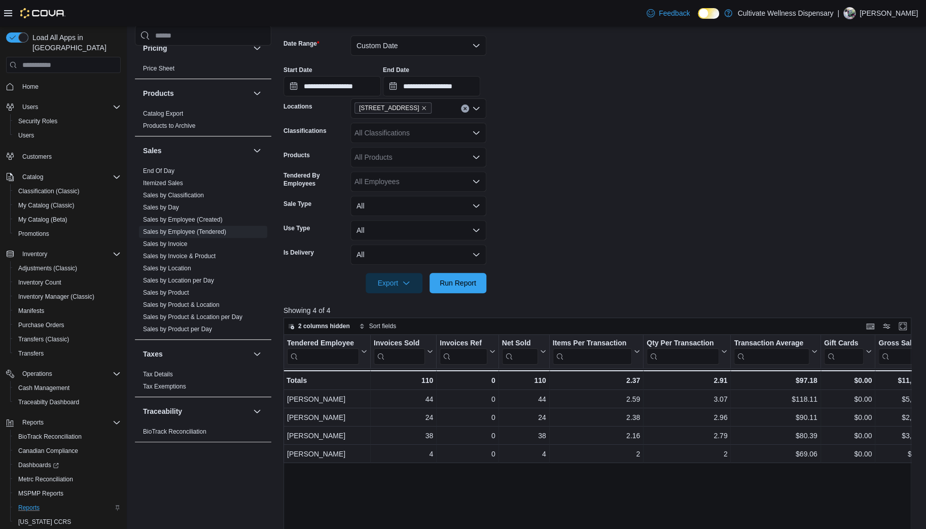
scroll to position [203, 0]
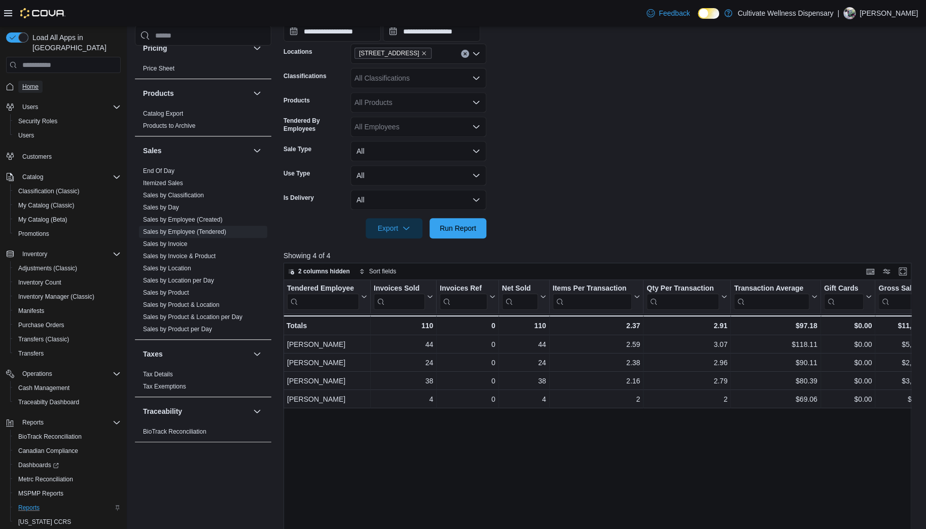
click at [31, 83] on span "Home" at bounding box center [30, 87] width 16 height 8
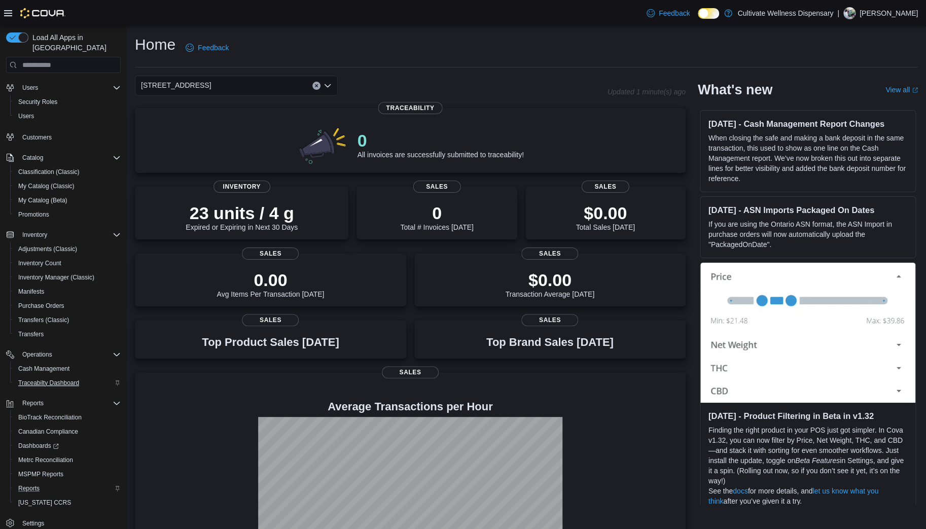
scroll to position [29, 0]
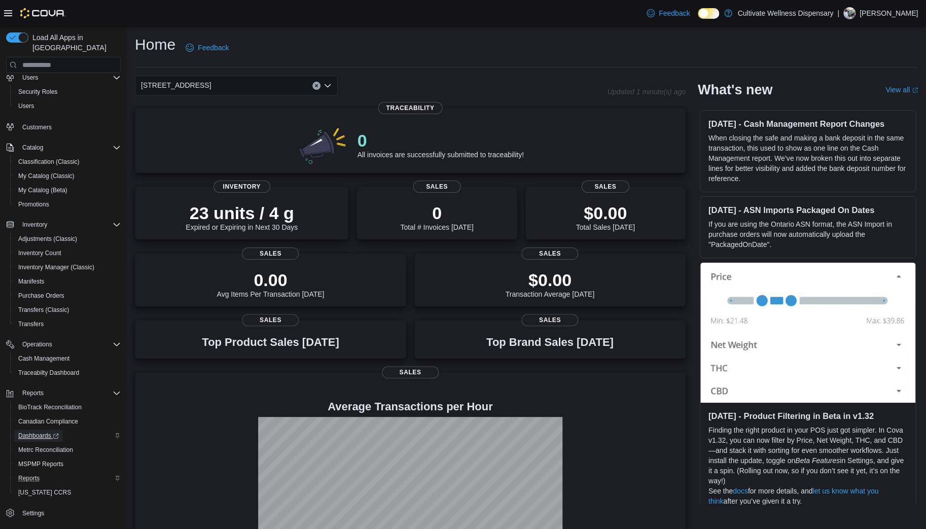
click at [38, 431] on span "Dashboards" at bounding box center [38, 435] width 41 height 8
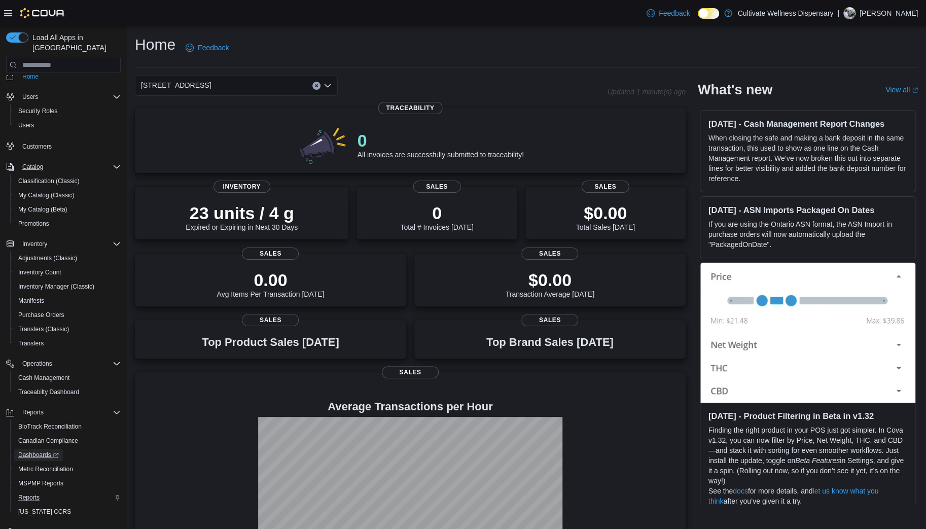
scroll to position [0, 0]
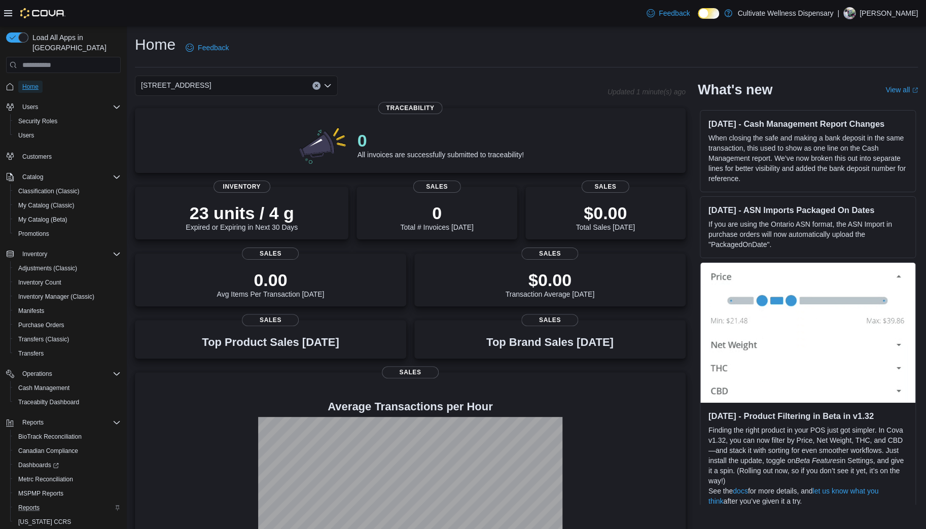
click at [30, 83] on span "Home" at bounding box center [30, 87] width 16 height 8
click at [9, 12] on icon at bounding box center [8, 13] width 8 height 8
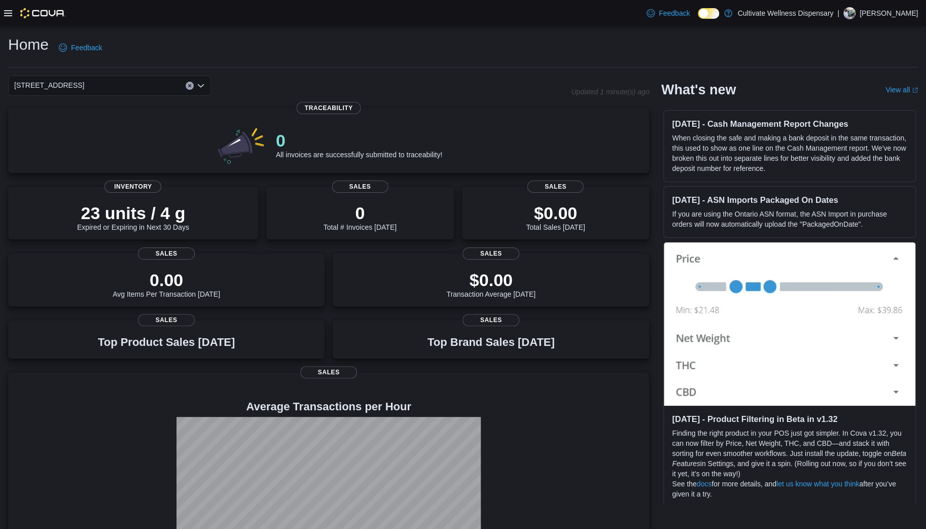
click at [9, 12] on icon at bounding box center [8, 13] width 8 height 8
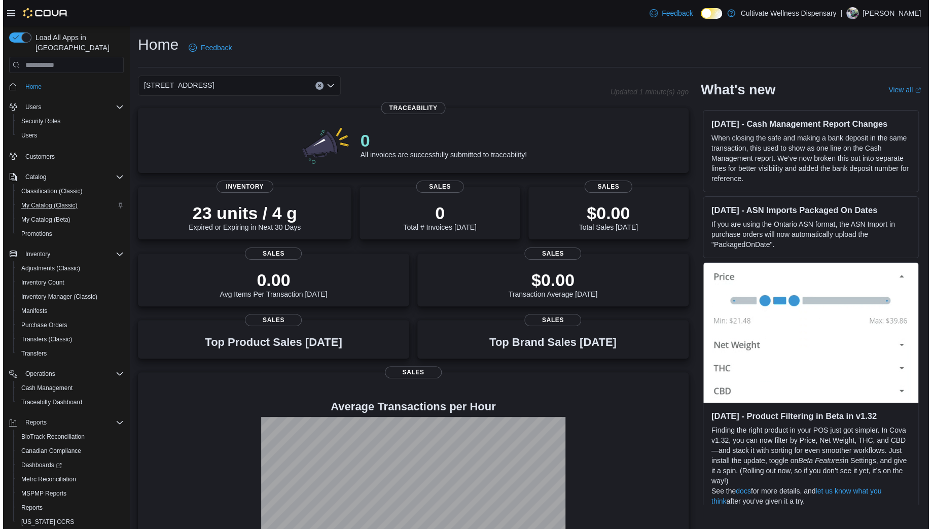
scroll to position [29, 0]
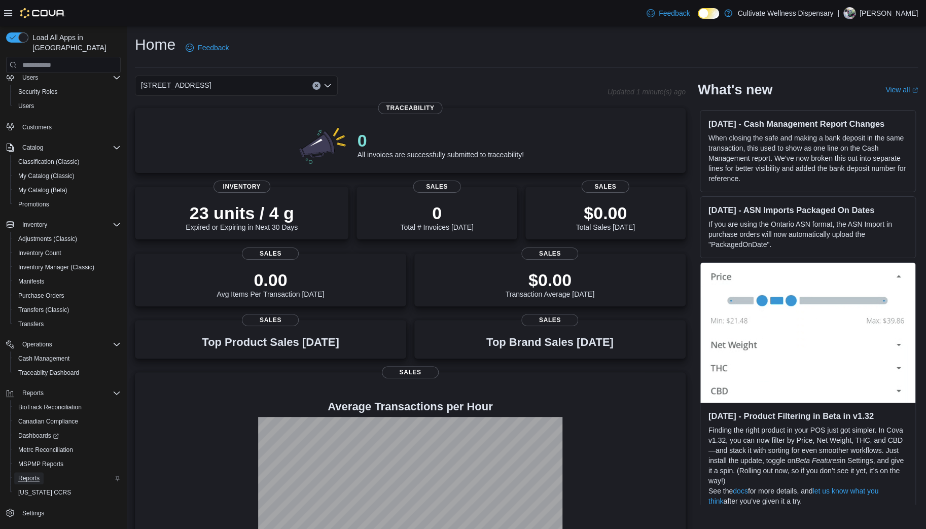
click at [32, 474] on span "Reports" at bounding box center [28, 478] width 21 height 8
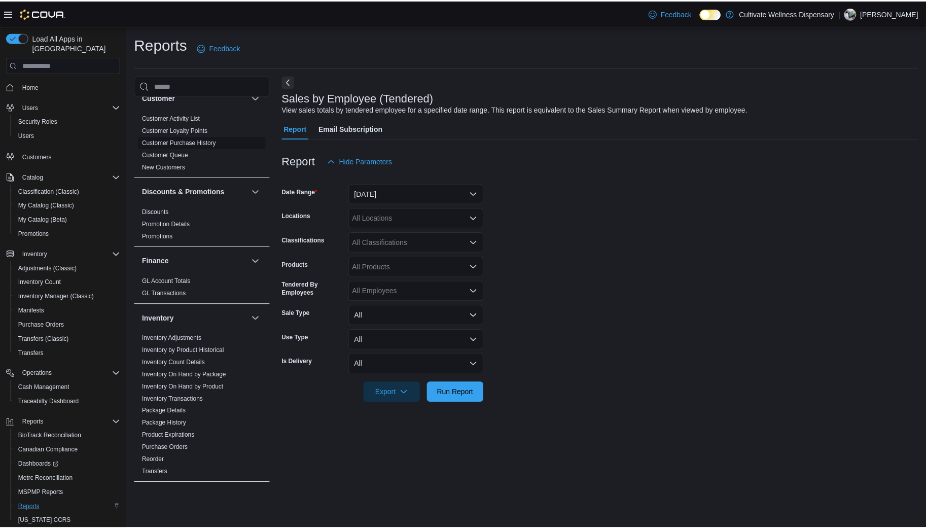
scroll to position [325, 0]
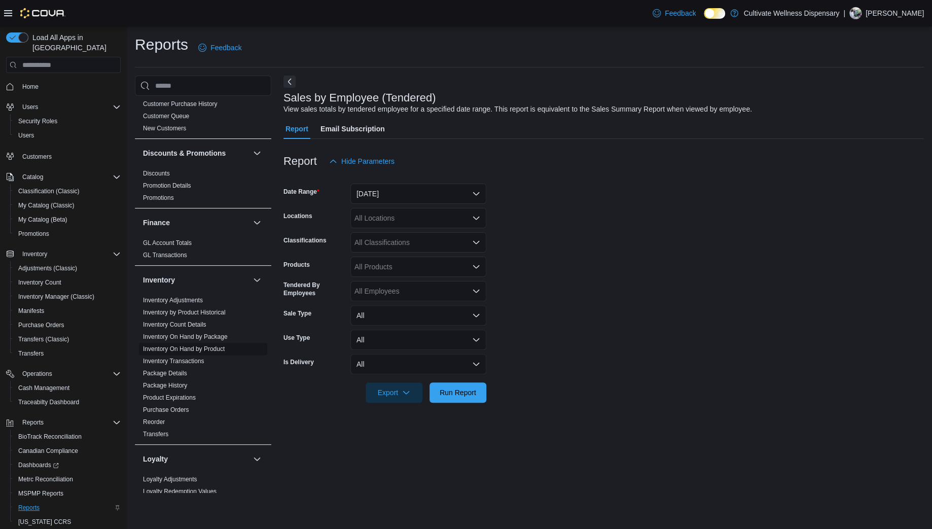
click at [195, 345] on link "Inventory On Hand by Product" at bounding box center [184, 348] width 82 height 7
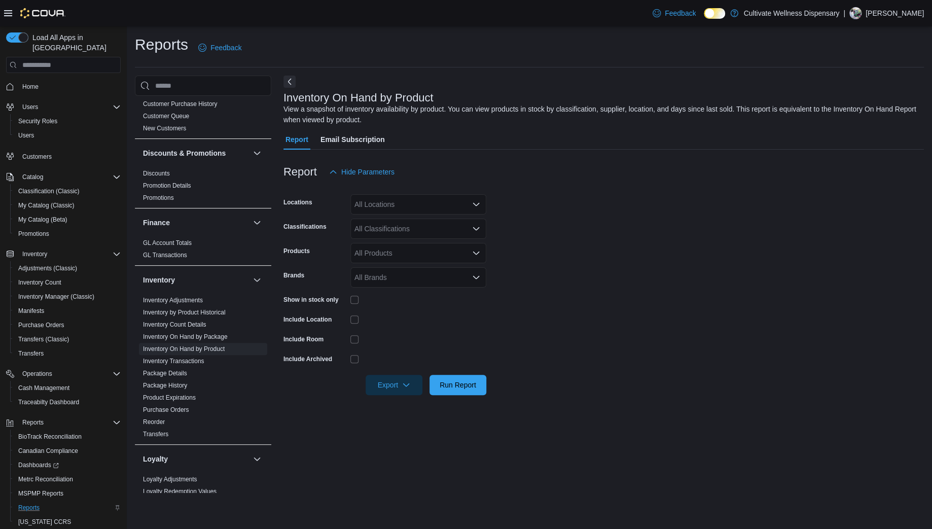
click at [434, 203] on div "All Locations" at bounding box center [418, 204] width 136 height 20
click at [427, 247] on span "[STREET_ADDRESS]" at bounding box center [407, 251] width 70 height 10
drag, startPoint x: 523, startPoint y: 237, endPoint x: 515, endPoint y: 239, distance: 8.3
click at [522, 238] on form "Locations [STREET_ADDRESS] Classifications All Classifications Products All Pro…" at bounding box center [603, 288] width 640 height 213
click at [470, 225] on div "All Classifications" at bounding box center [418, 229] width 136 height 20
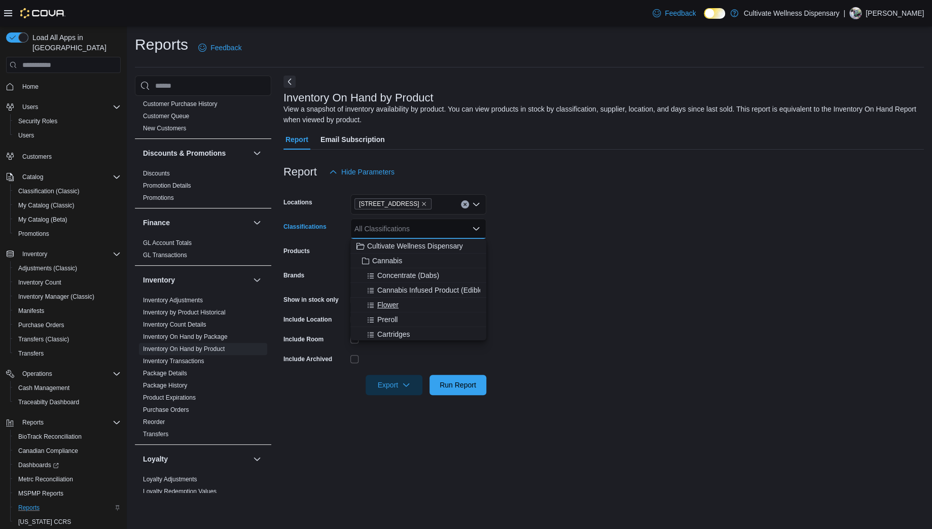
click at [398, 302] on div "Flower" at bounding box center [418, 305] width 124 height 10
click at [379, 227] on icon "Remove Flower from selection in this group" at bounding box center [382, 228] width 6 height 6
click at [416, 292] on span "Cannabis Infused Product (Edible)" at bounding box center [431, 290] width 108 height 10
click at [412, 316] on div "Cartridges" at bounding box center [418, 319] width 124 height 10
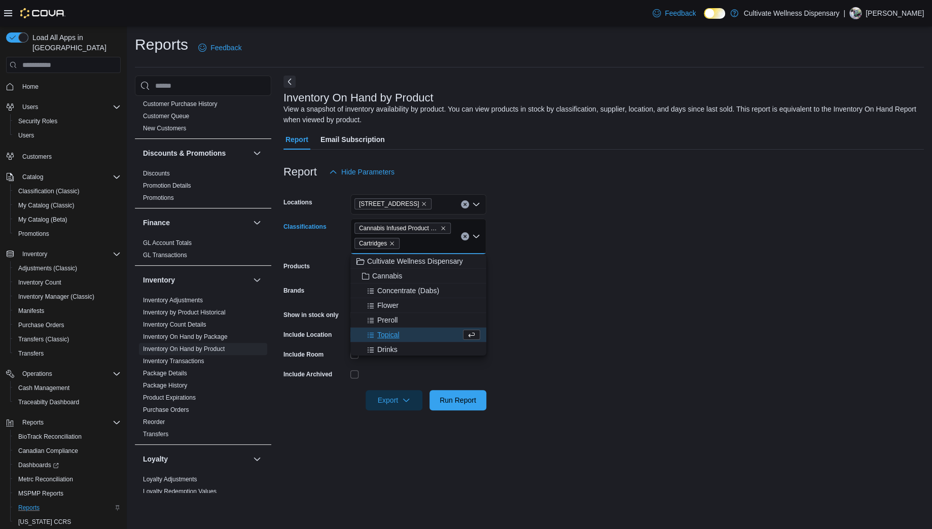
click at [527, 285] on form "Locations [STREET_ADDRESS] Classifications Cannabis Infused Product (Edible) Ca…" at bounding box center [603, 296] width 640 height 228
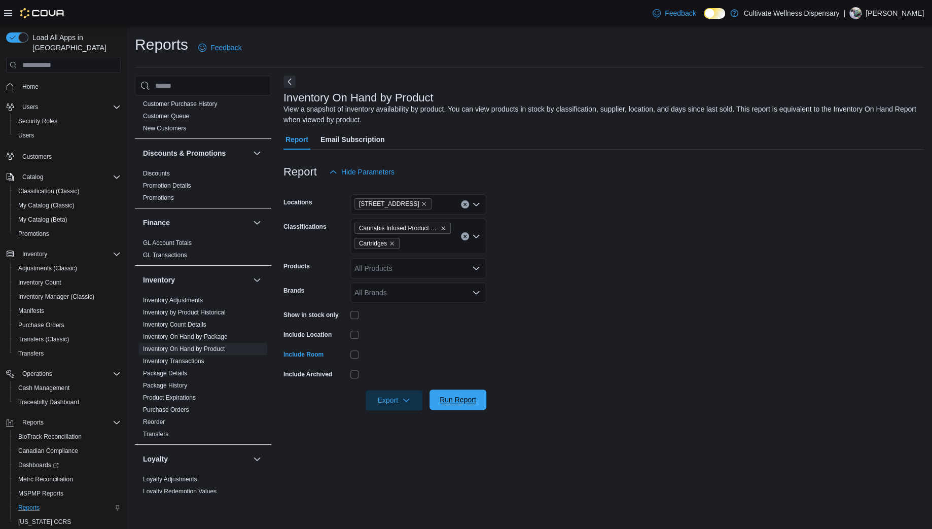
click at [450, 399] on span "Run Report" at bounding box center [458, 399] width 37 height 10
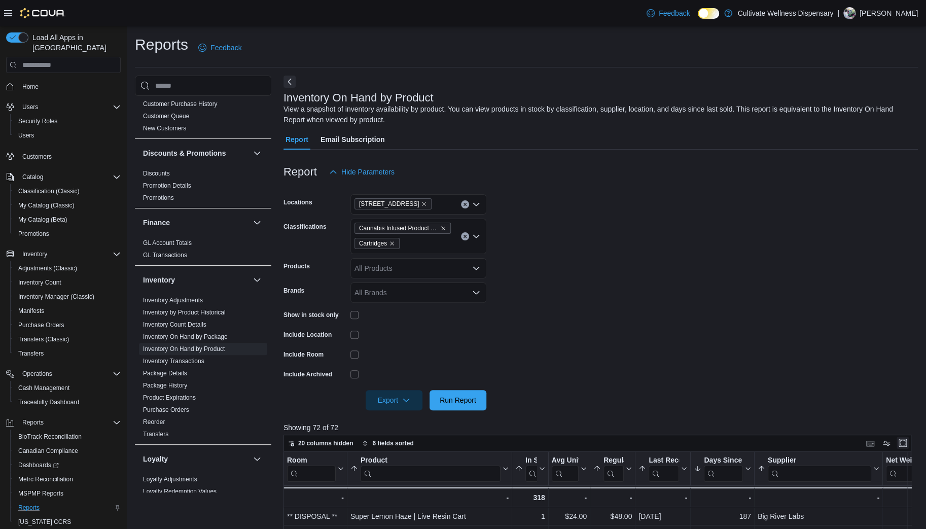
click at [909, 442] on button "Enter fullscreen" at bounding box center [902, 443] width 12 height 12
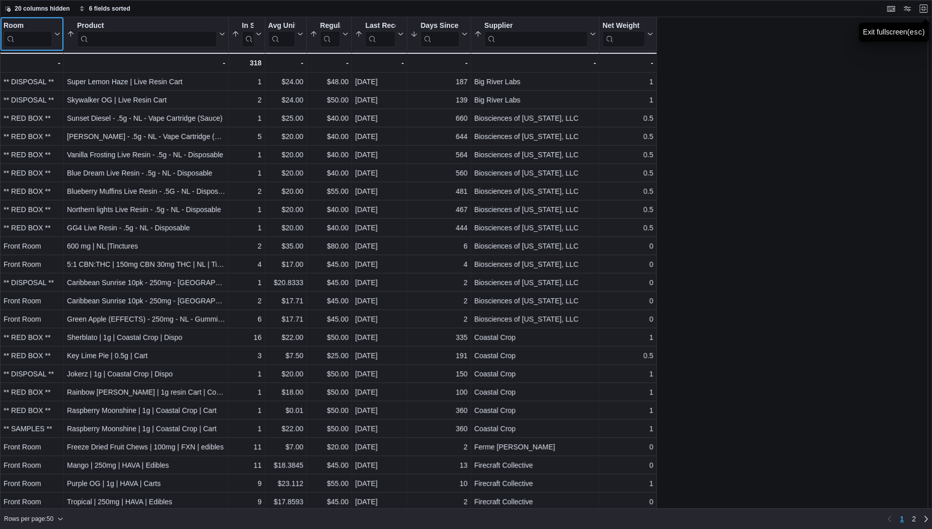
click at [26, 36] on input "search" at bounding box center [28, 39] width 49 height 16
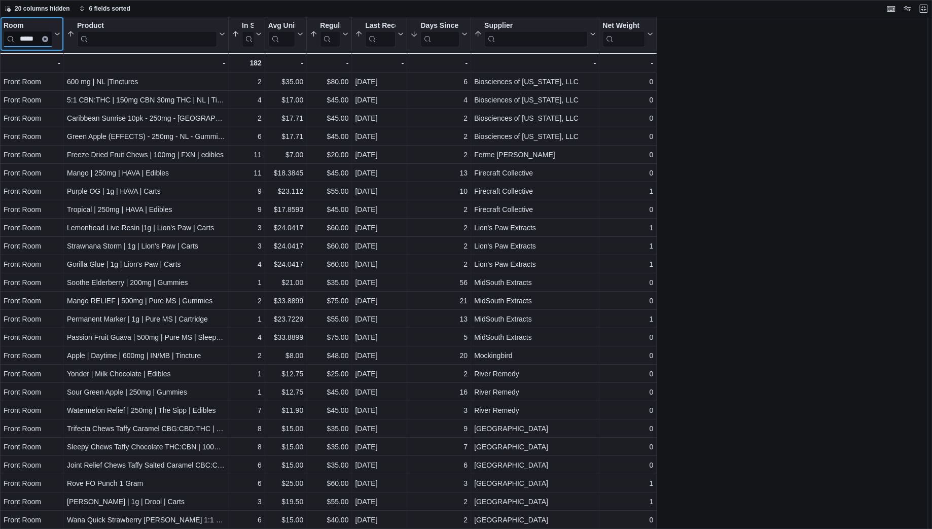
type input "*****"
click at [11, 6] on span "20 columns hidden" at bounding box center [37, 9] width 65 height 12
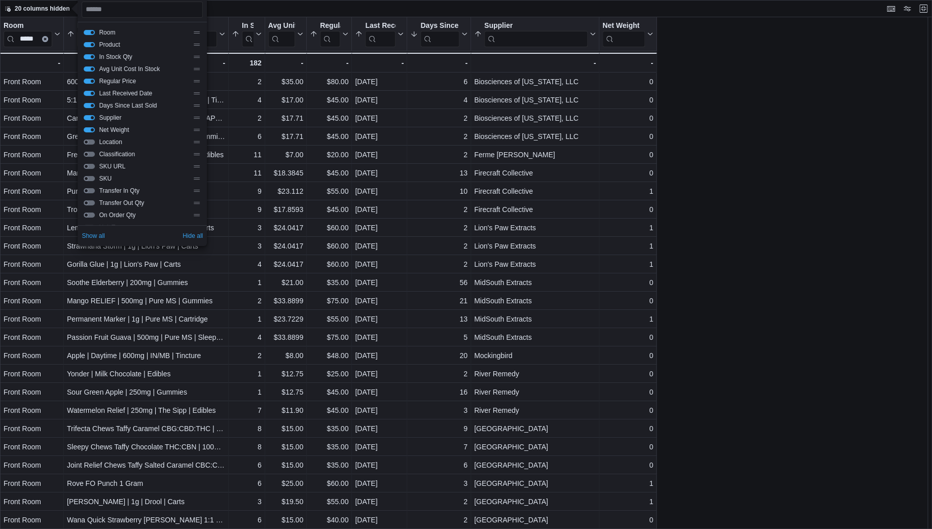
click at [91, 155] on button "Classification" at bounding box center [89, 154] width 11 height 5
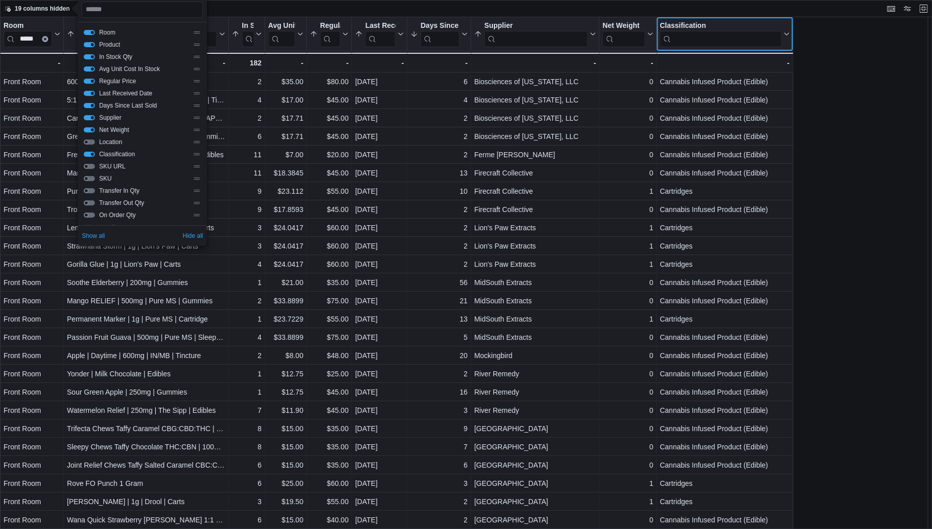
click at [711, 35] on input "search" at bounding box center [721, 39] width 122 height 16
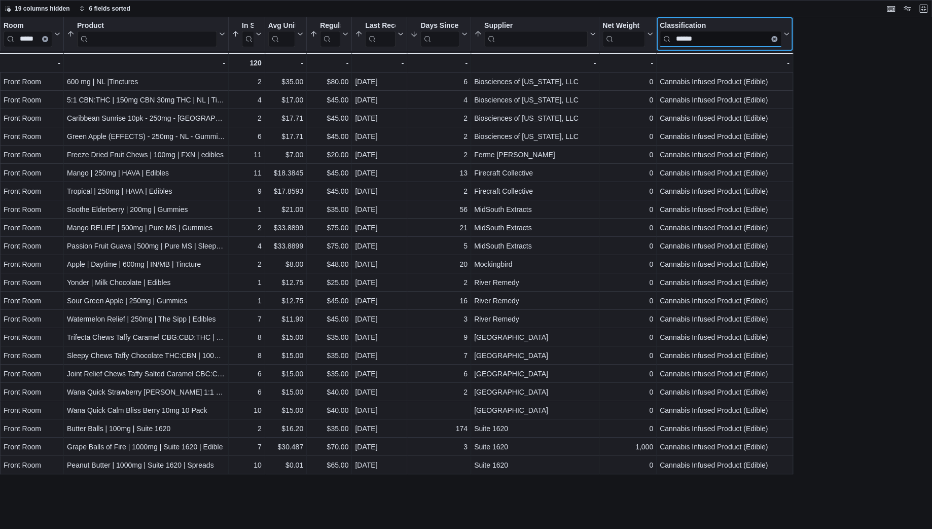
type input "******"
click at [773, 37] on button "Clear input" at bounding box center [774, 39] width 6 height 6
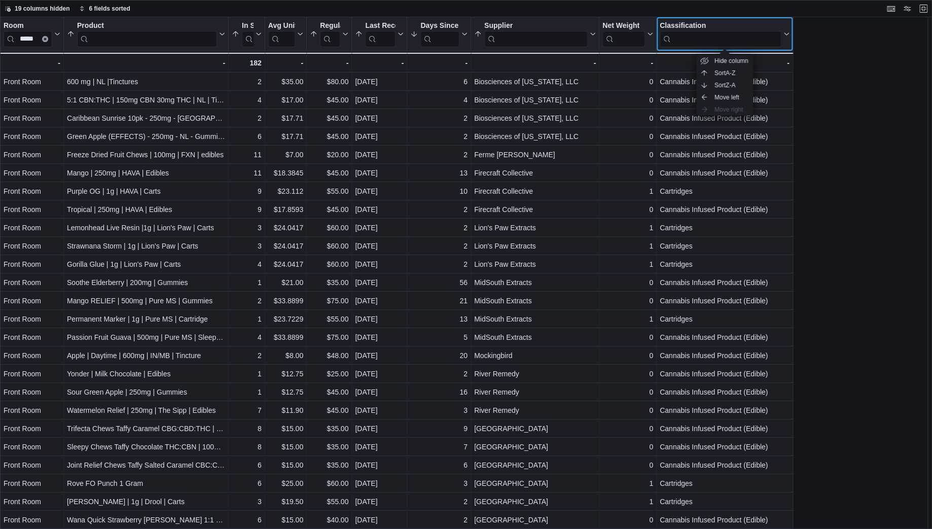
click at [756, 37] on input "search" at bounding box center [721, 39] width 122 height 16
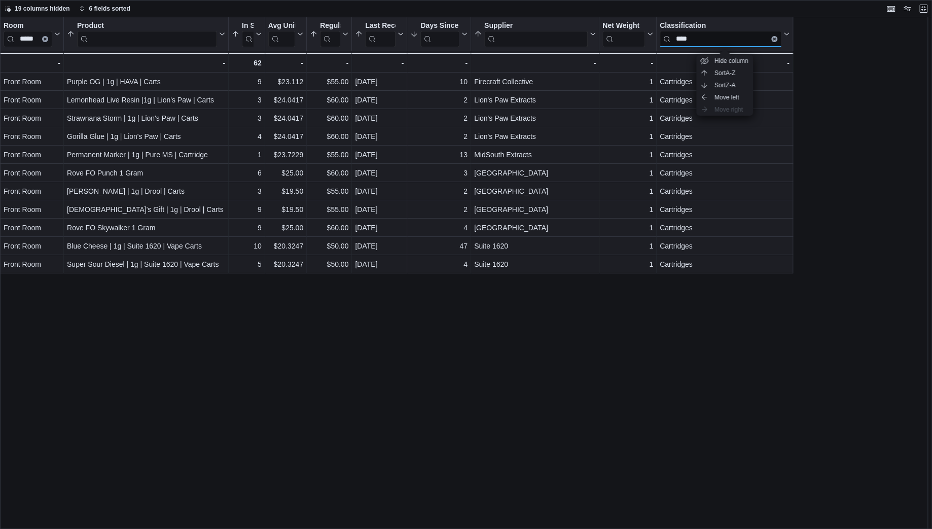
type input "****"
click at [920, 7] on button "Exit fullscreen" at bounding box center [923, 8] width 12 height 12
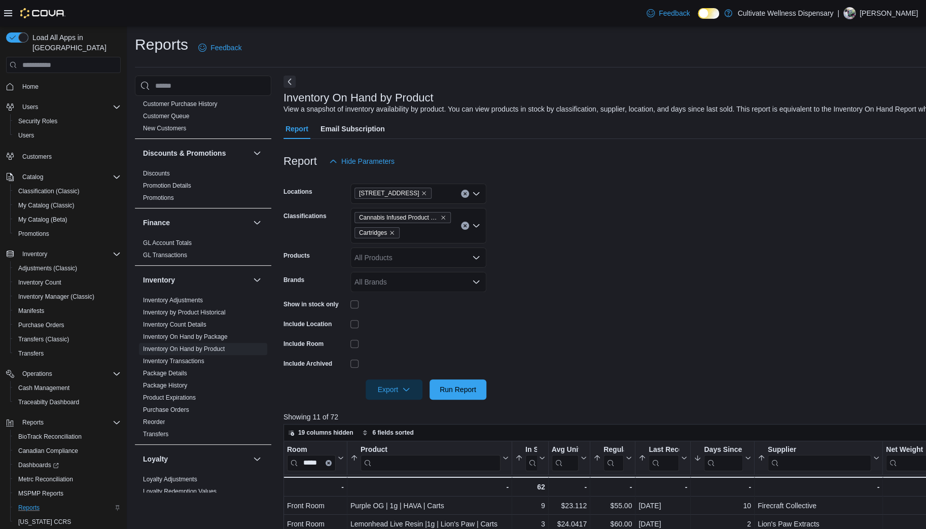
scroll to position [0, 8]
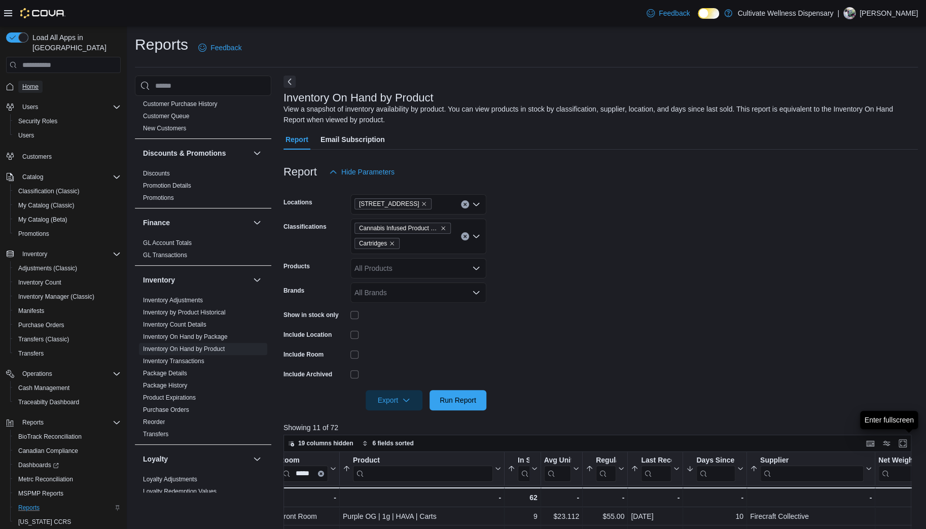
drag, startPoint x: 28, startPoint y: 77, endPoint x: 44, endPoint y: 71, distance: 17.2
click at [28, 83] on span "Home" at bounding box center [30, 87] width 16 height 8
